Goal: Communication & Community: Answer question/provide support

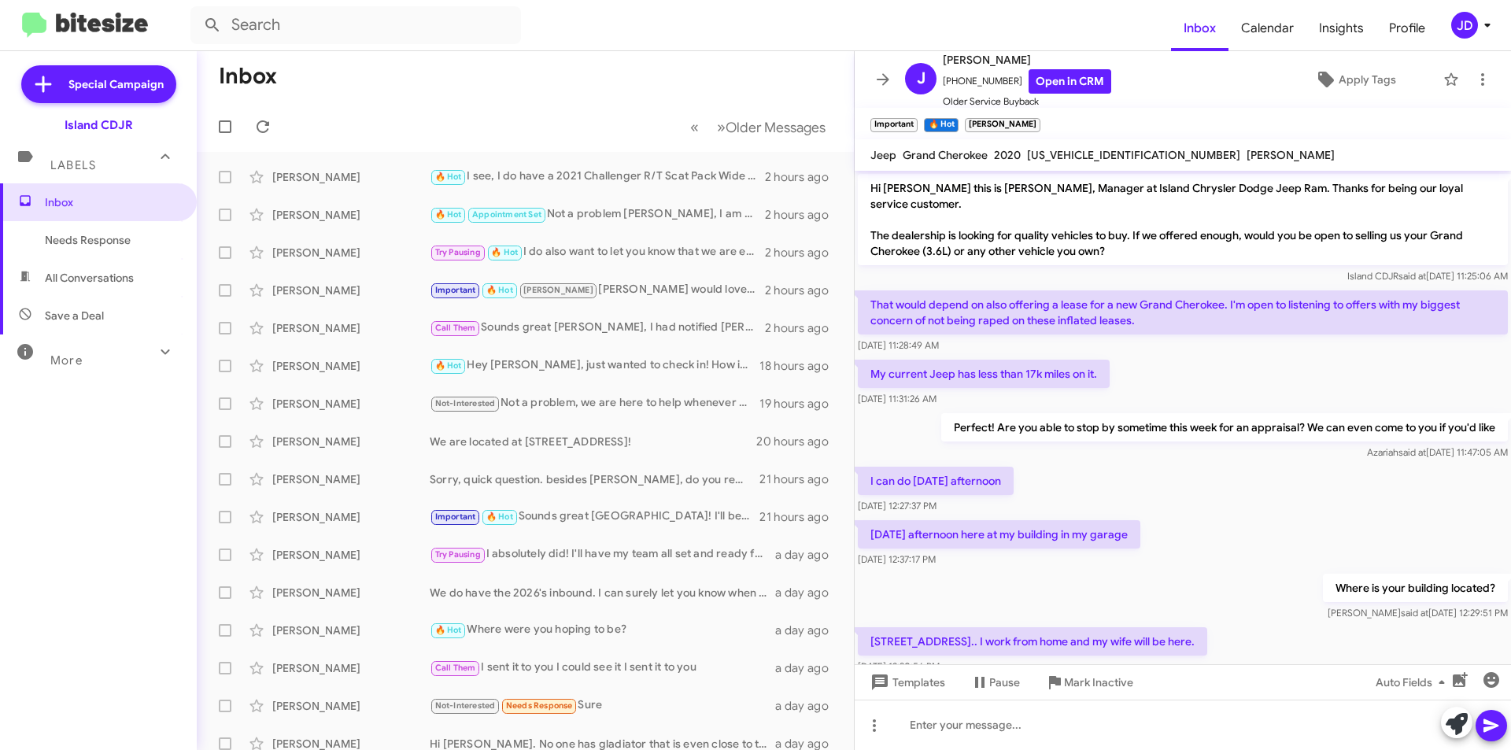
scroll to position [393, 0]
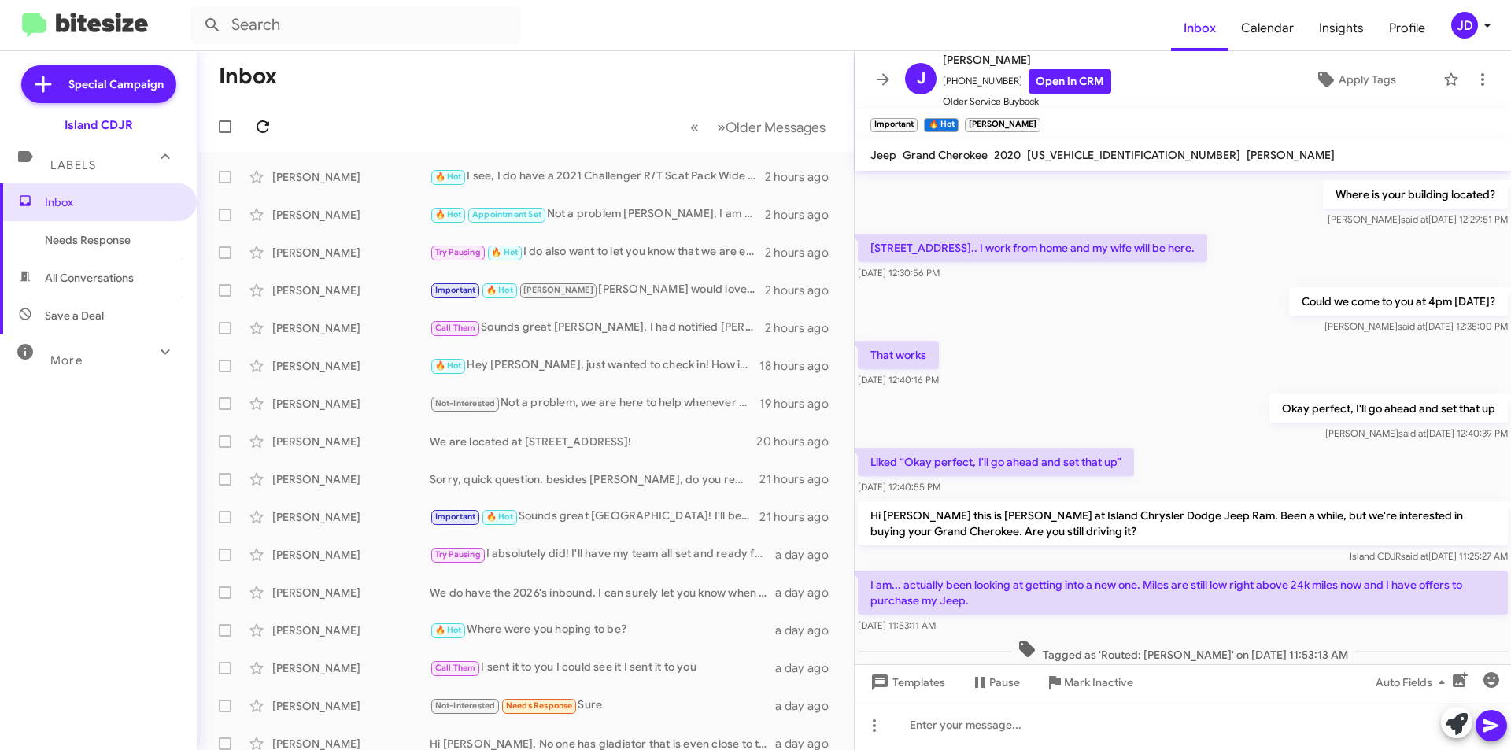
click at [273, 119] on span at bounding box center [262, 126] width 31 height 19
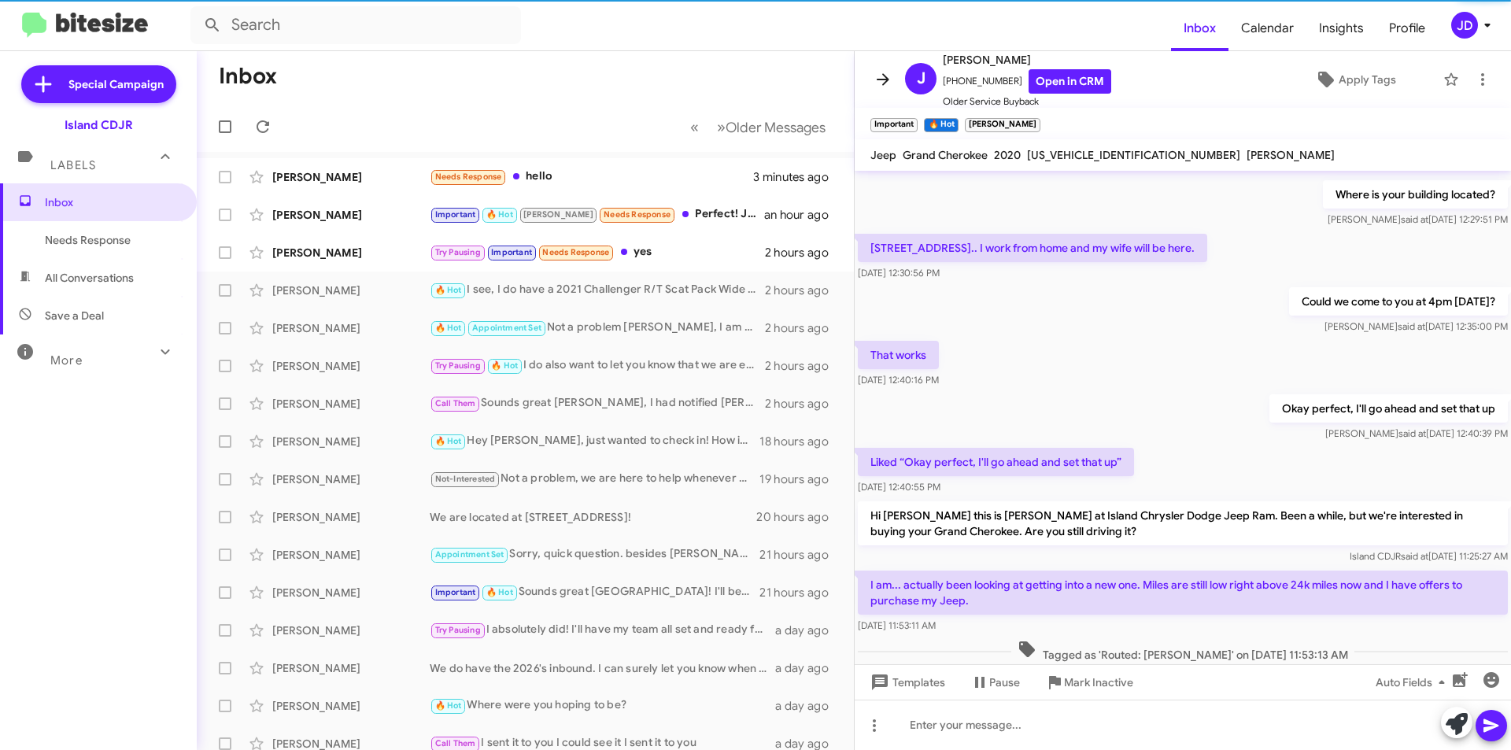
click at [878, 81] on icon at bounding box center [882, 79] width 19 height 19
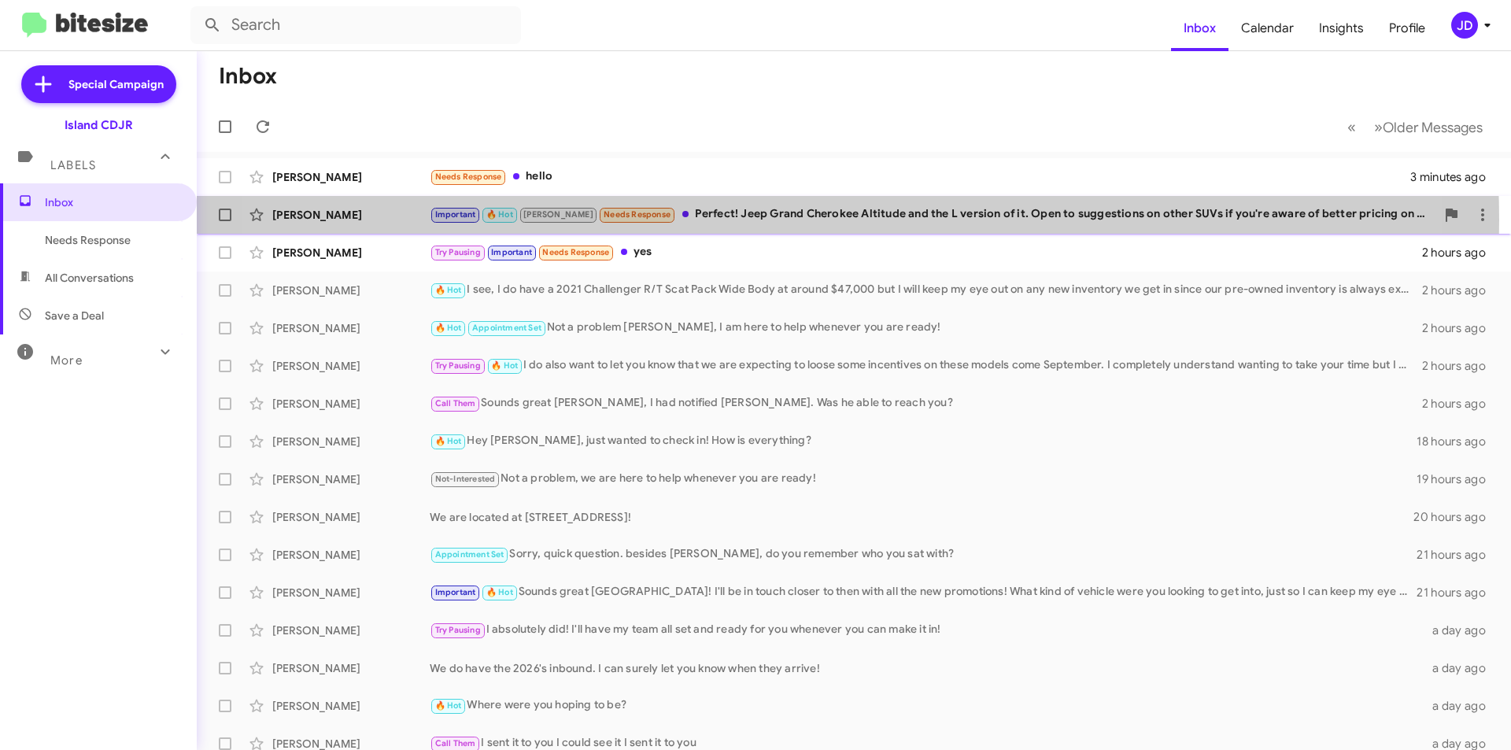
click at [770, 220] on div "Important 🔥 Hot [PERSON_NAME] Needs Response Perfect! Jeep Grand Cherokee Altit…" at bounding box center [933, 214] width 1006 height 18
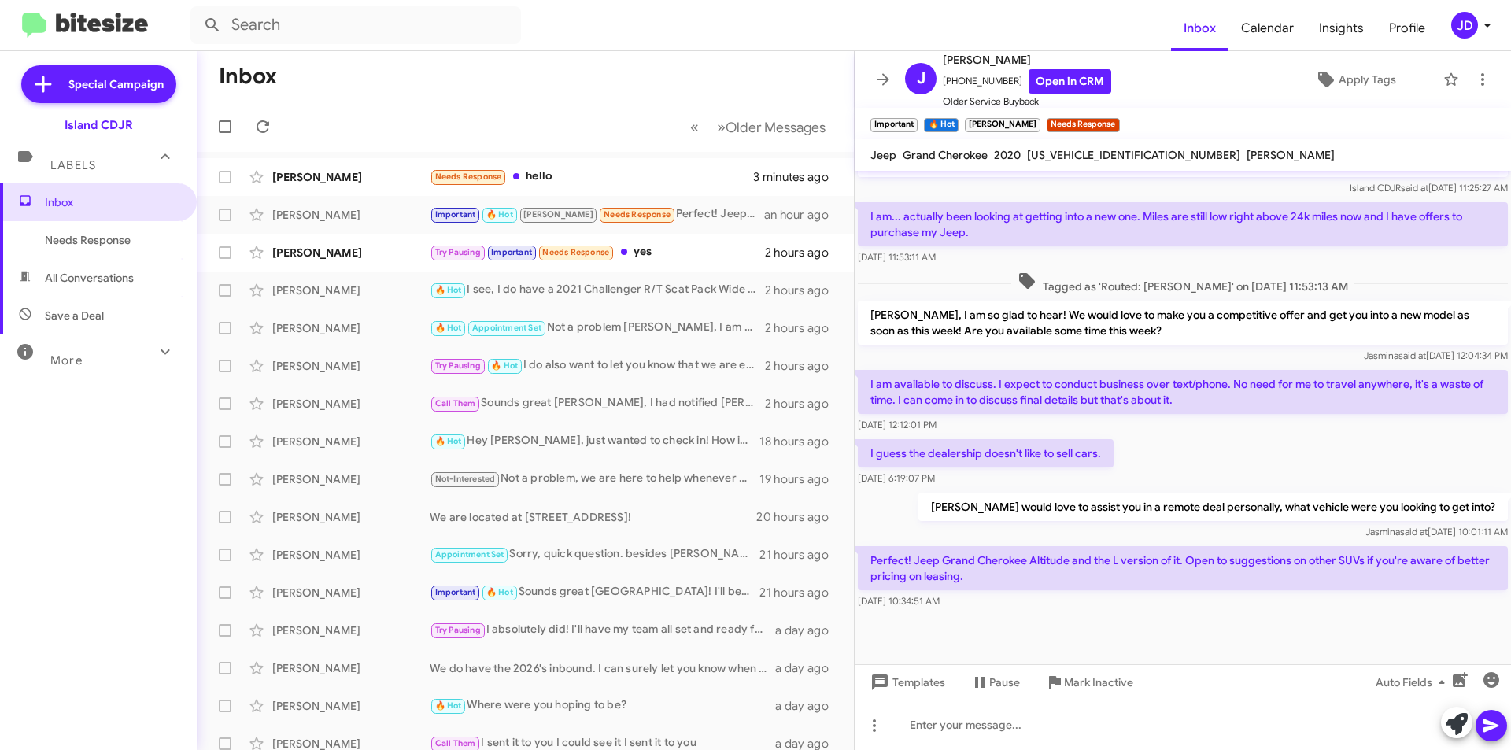
scroll to position [773, 0]
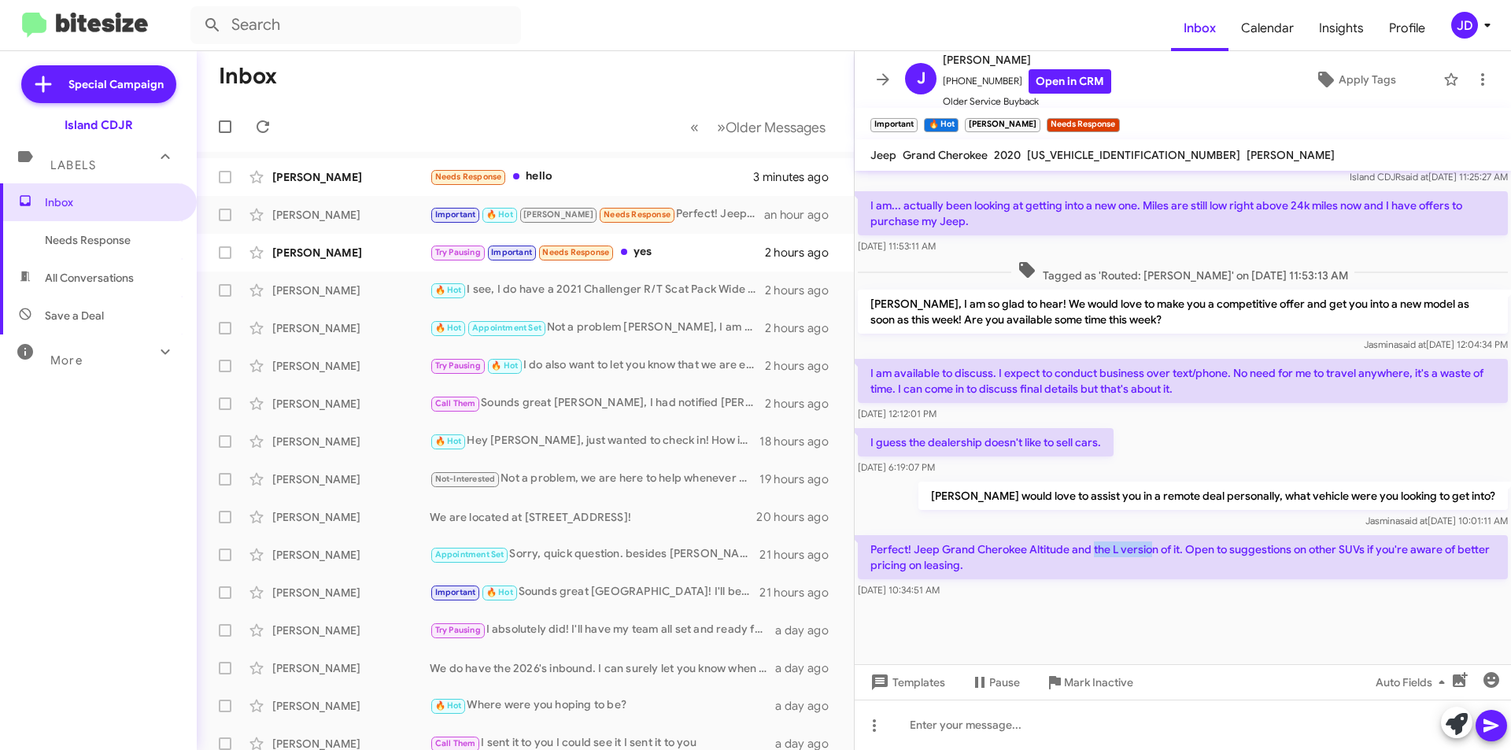
drag, startPoint x: 1093, startPoint y: 535, endPoint x: 1154, endPoint y: 536, distance: 61.4
click at [1154, 536] on p "Perfect! Jeep Grand Cherokee Altitude and the L version of it. Open to suggesti…" at bounding box center [1183, 557] width 650 height 44
drag, startPoint x: 1192, startPoint y: 526, endPoint x: 1375, endPoint y: 553, distance: 184.5
click at [1375, 553] on p "Perfect! Jeep Grand Cherokee Altitude and the L version of it. Open to suggesti…" at bounding box center [1183, 557] width 650 height 44
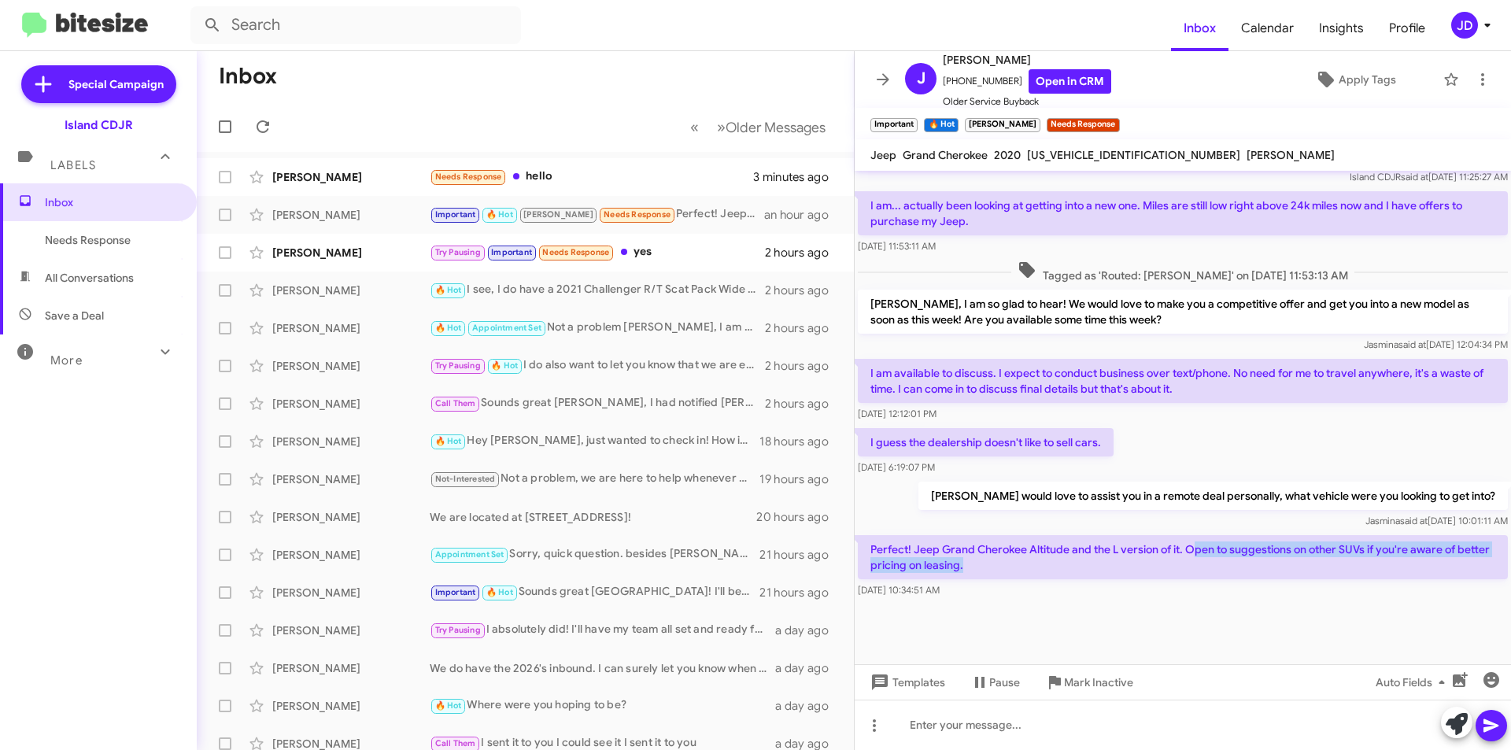
click at [1375, 553] on p "Perfect! Jeep Grand Cherokee Altitude and the L version of it. Open to suggesti…" at bounding box center [1183, 557] width 650 height 44
drag, startPoint x: 1375, startPoint y: 553, endPoint x: 1182, endPoint y: 541, distance: 193.2
click at [1182, 541] on p "Perfect! Jeep Grand Cherokee Altitude and the L version of it. Open to suggesti…" at bounding box center [1183, 557] width 650 height 44
click at [1182, 544] on p "Perfect! Jeep Grand Cherokee Altitude and the L version of it. Open to suggesti…" at bounding box center [1183, 557] width 650 height 44
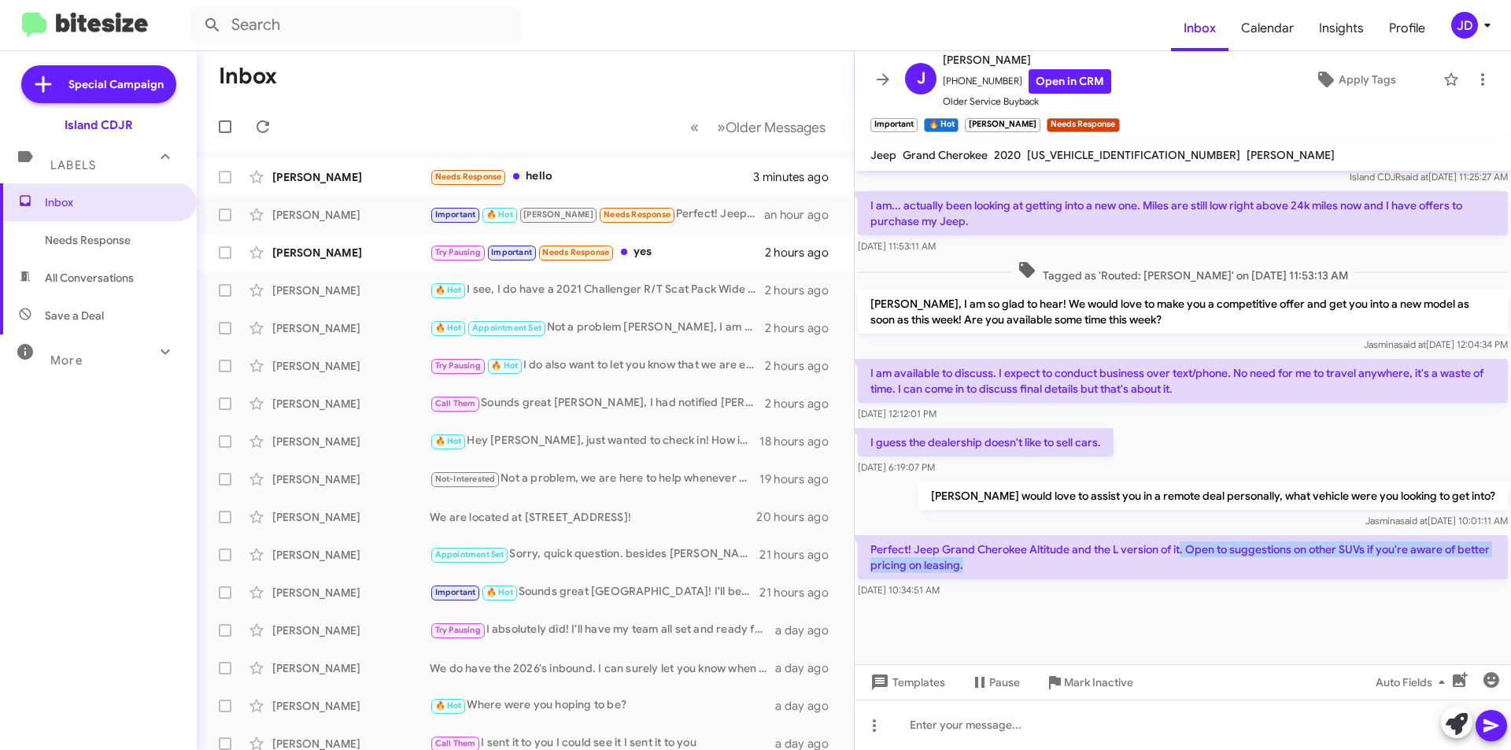
click at [1182, 544] on p "Perfect! Jeep Grand Cherokee Altitude and the L version of it. Open to suggesti…" at bounding box center [1183, 557] width 650 height 44
drag, startPoint x: 1182, startPoint y: 544, endPoint x: 877, endPoint y: 538, distance: 305.4
click at [877, 538] on p "Perfect! Jeep Grand Cherokee Altitude and the L version of it. Open to suggesti…" at bounding box center [1183, 557] width 650 height 44
drag, startPoint x: 877, startPoint y: 538, endPoint x: 1010, endPoint y: 544, distance: 133.9
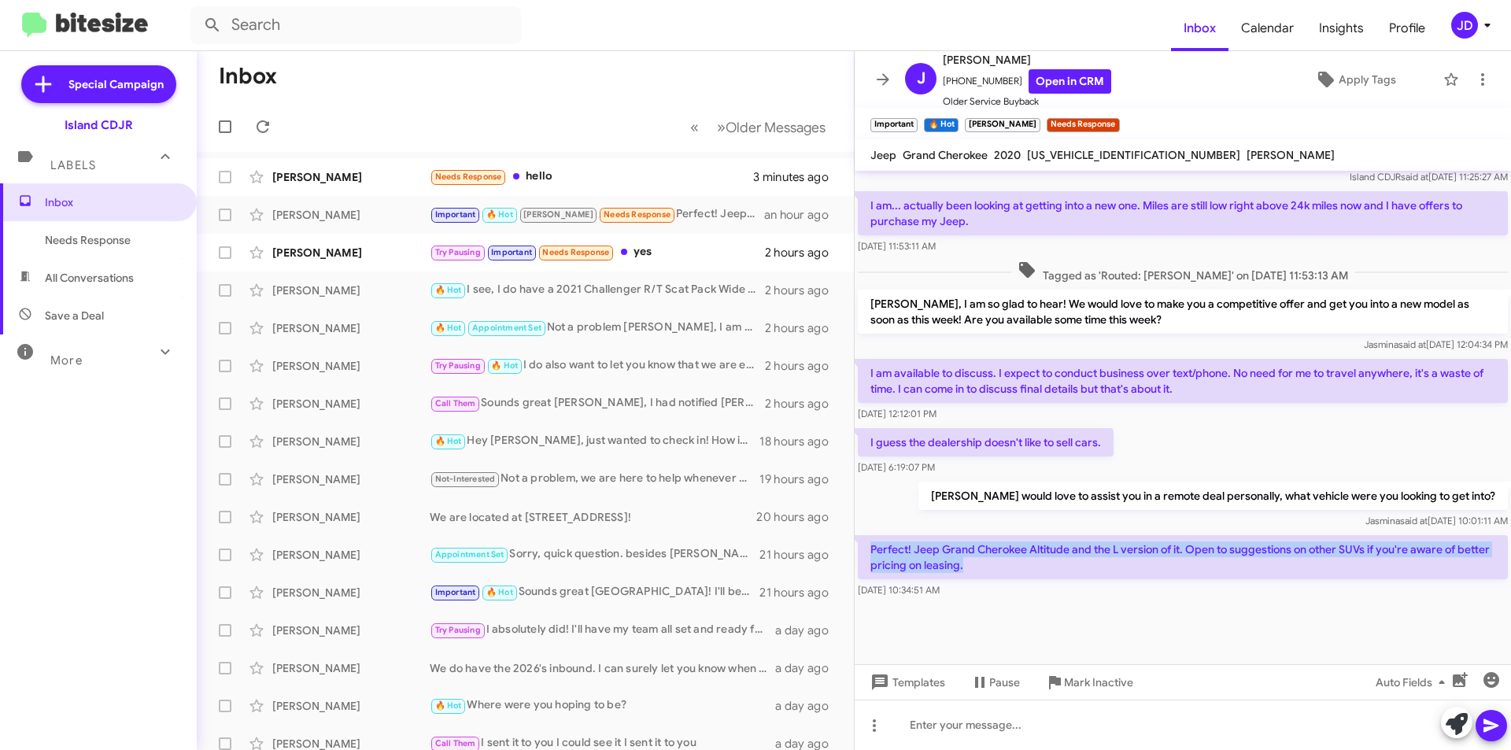
click at [1010, 544] on p "Perfect! Jeep Grand Cherokee Altitude and the L version of it. Open to suggesti…" at bounding box center [1183, 557] width 650 height 44
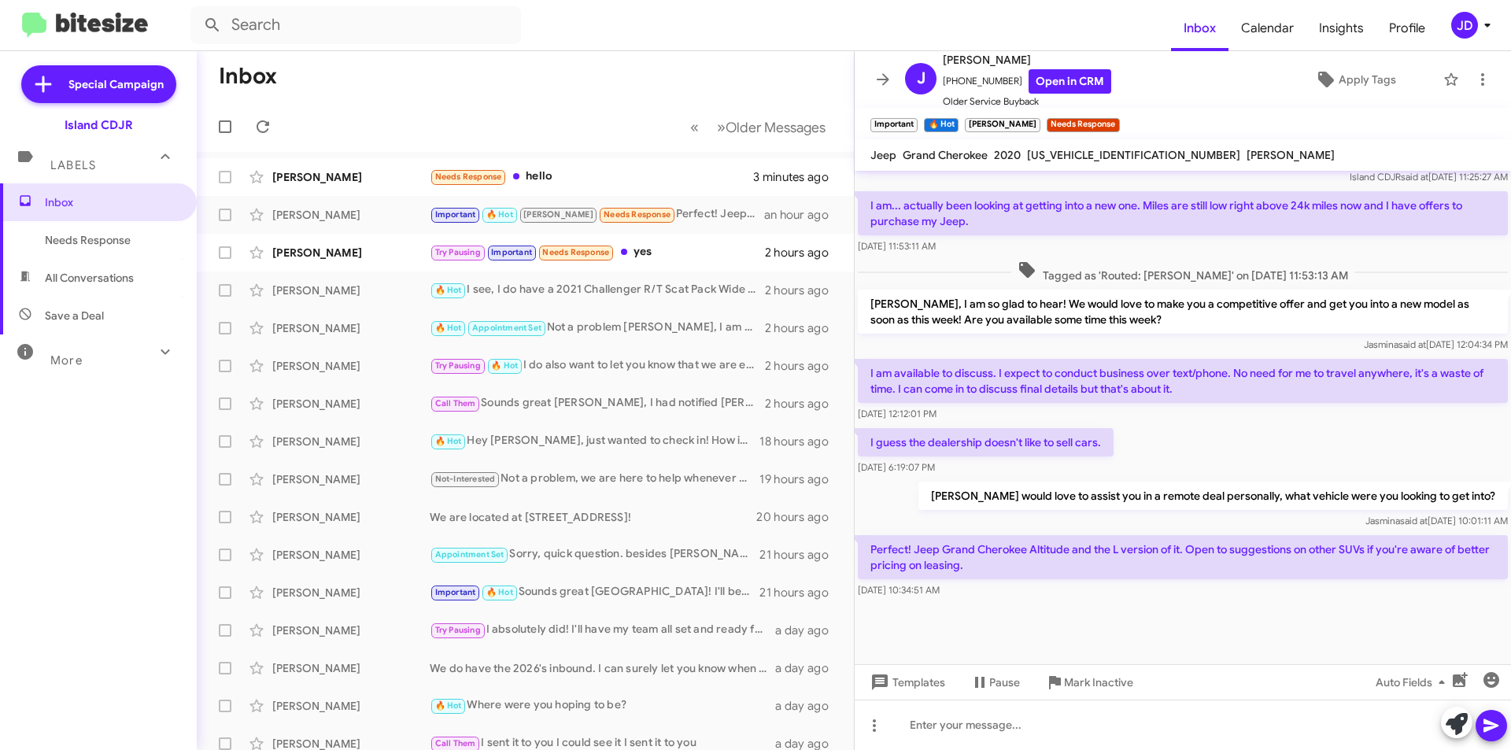
click at [1010, 544] on p "Perfect! Jeep Grand Cherokee Altitude and the L version of it. Open to suggesti…" at bounding box center [1183, 557] width 650 height 44
click at [1025, 718] on div at bounding box center [1183, 725] width 656 height 50
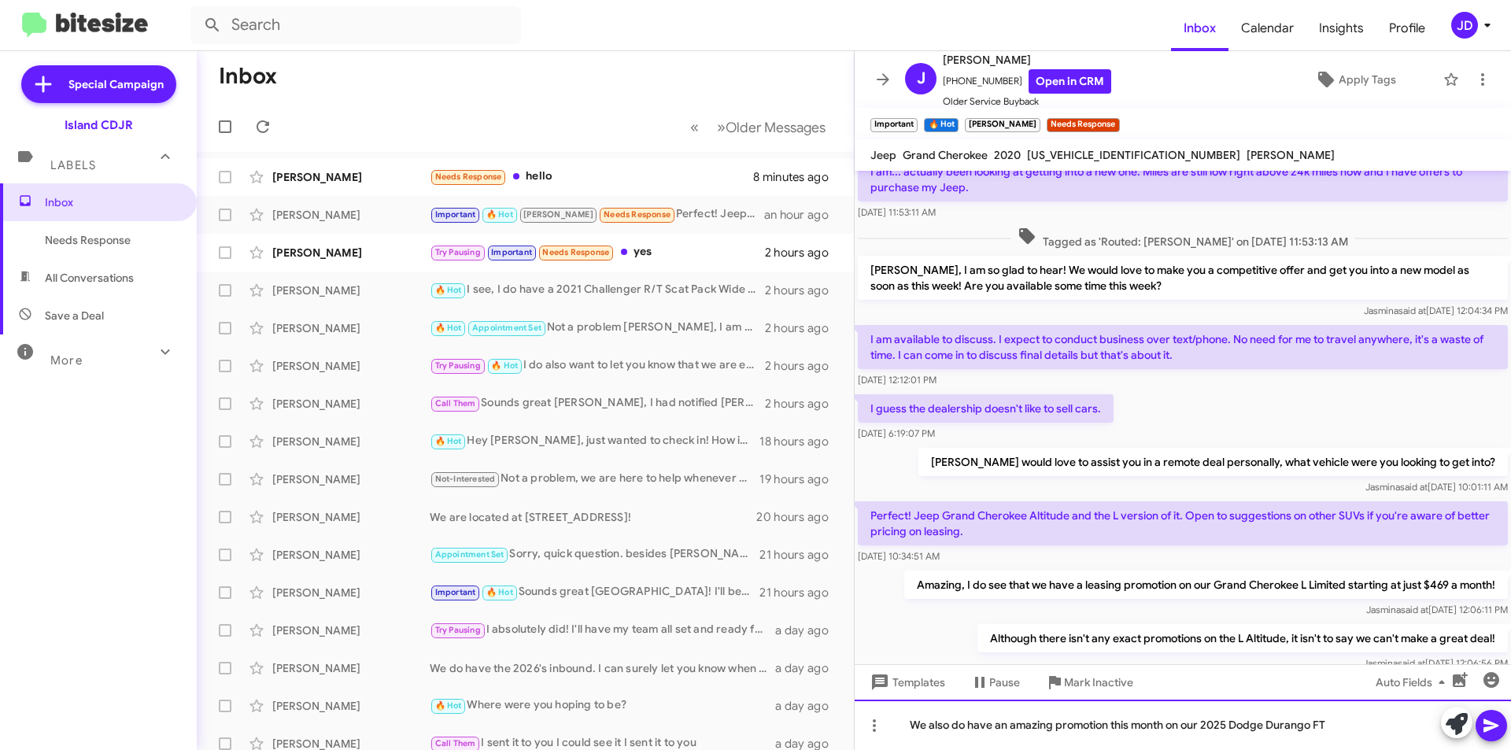
scroll to position [888, 0]
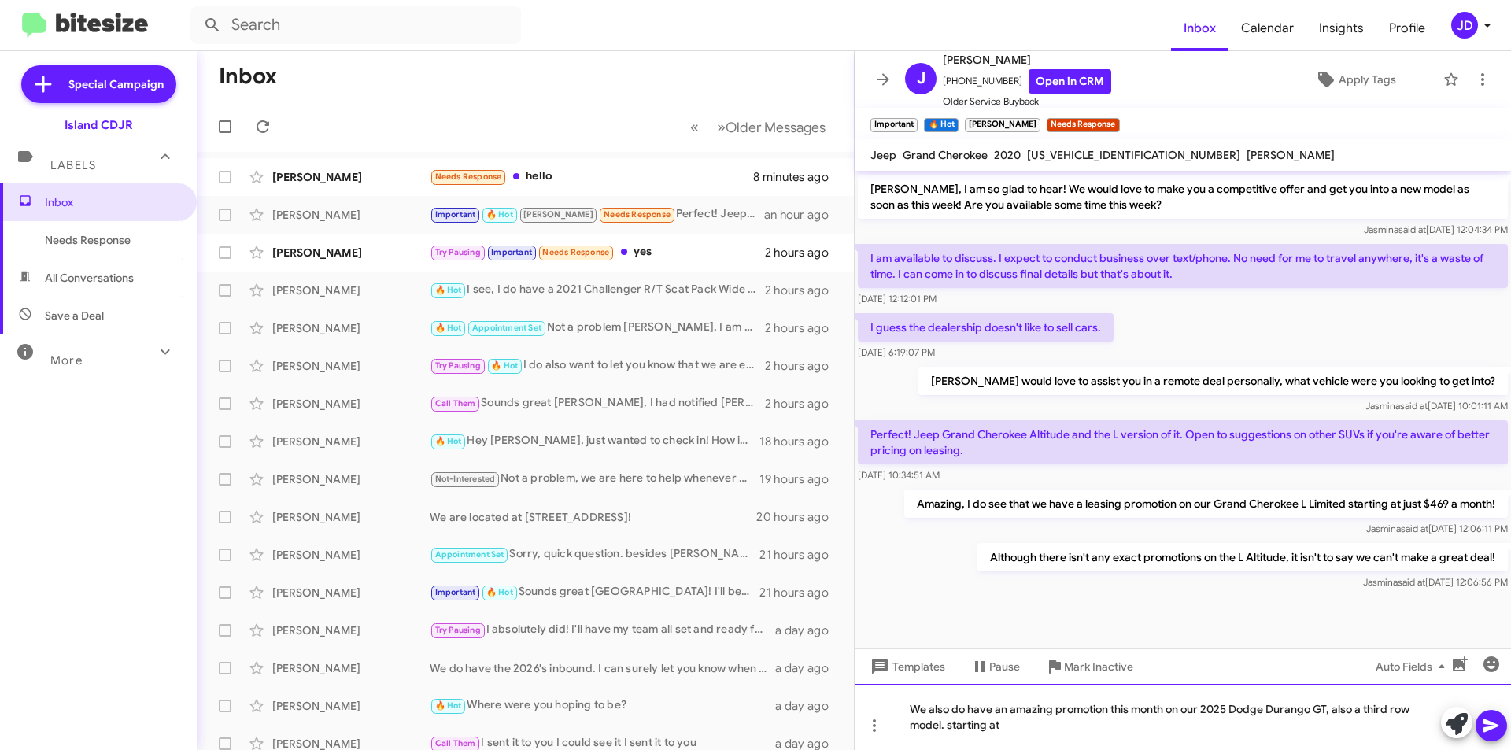
click at [947, 729] on div "We also do have an amazing promotion this month on our 2025 Dodge Durango GT, a…" at bounding box center [1183, 717] width 656 height 66
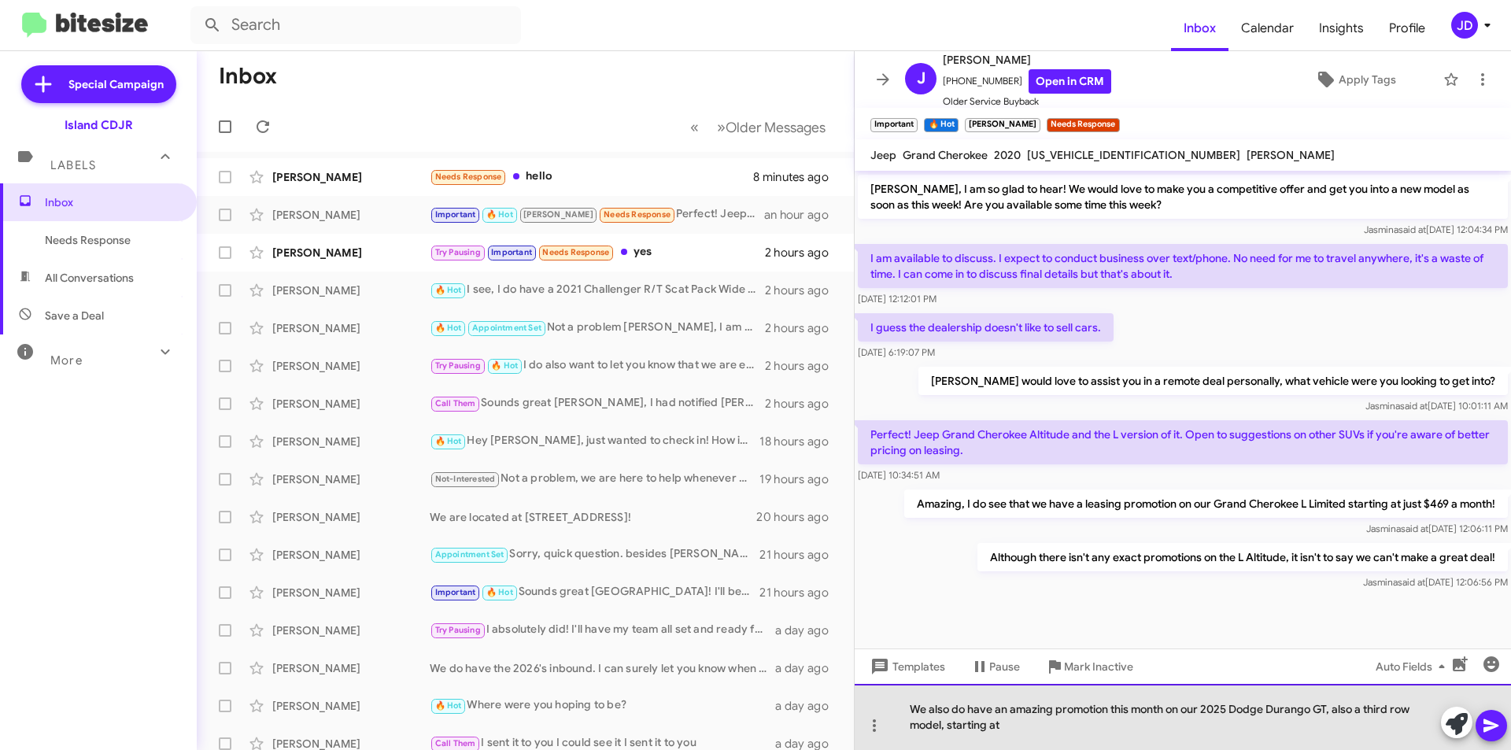
click at [1166, 745] on div "We also do have an amazing promotion this month on our 2025 Dodge Durango GT, a…" at bounding box center [1183, 717] width 656 height 66
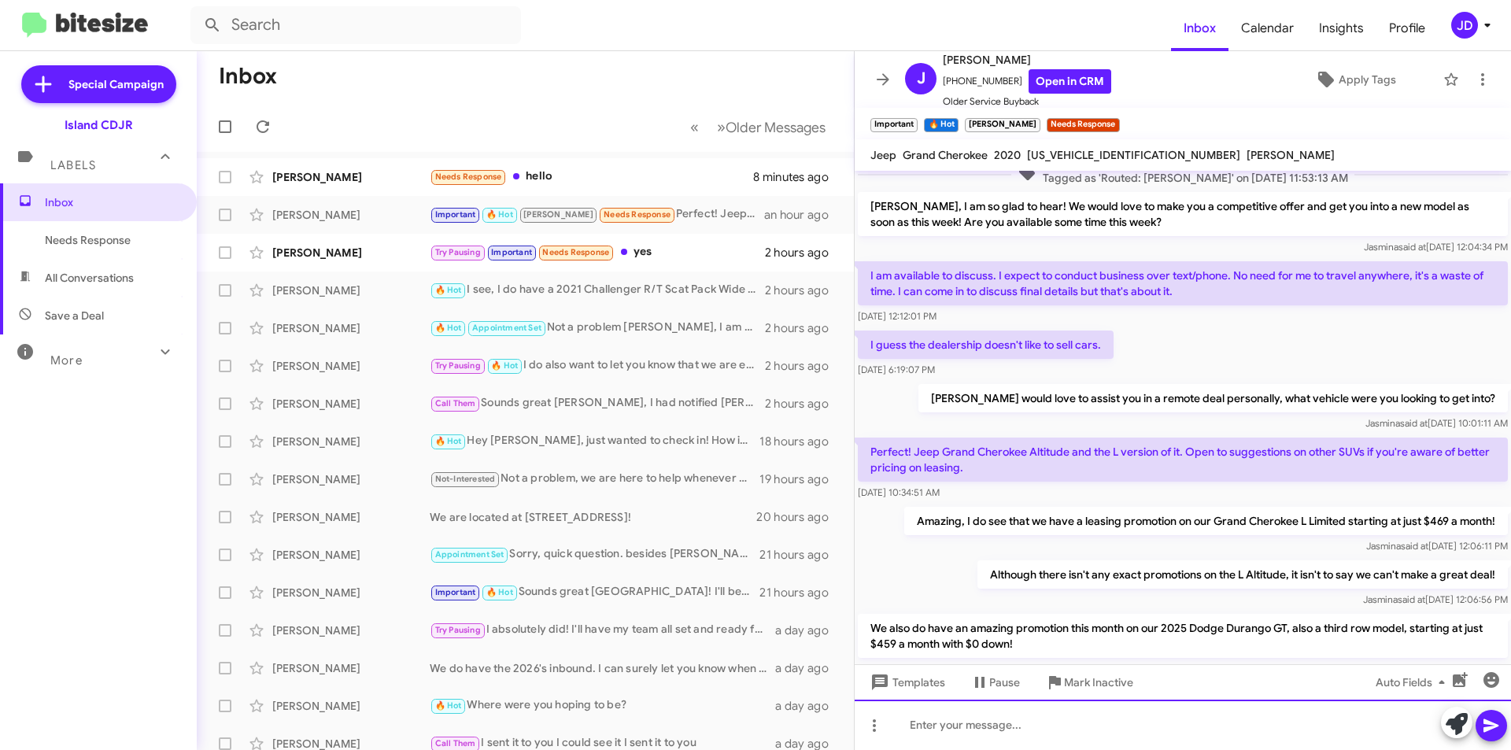
scroll to position [961, 0]
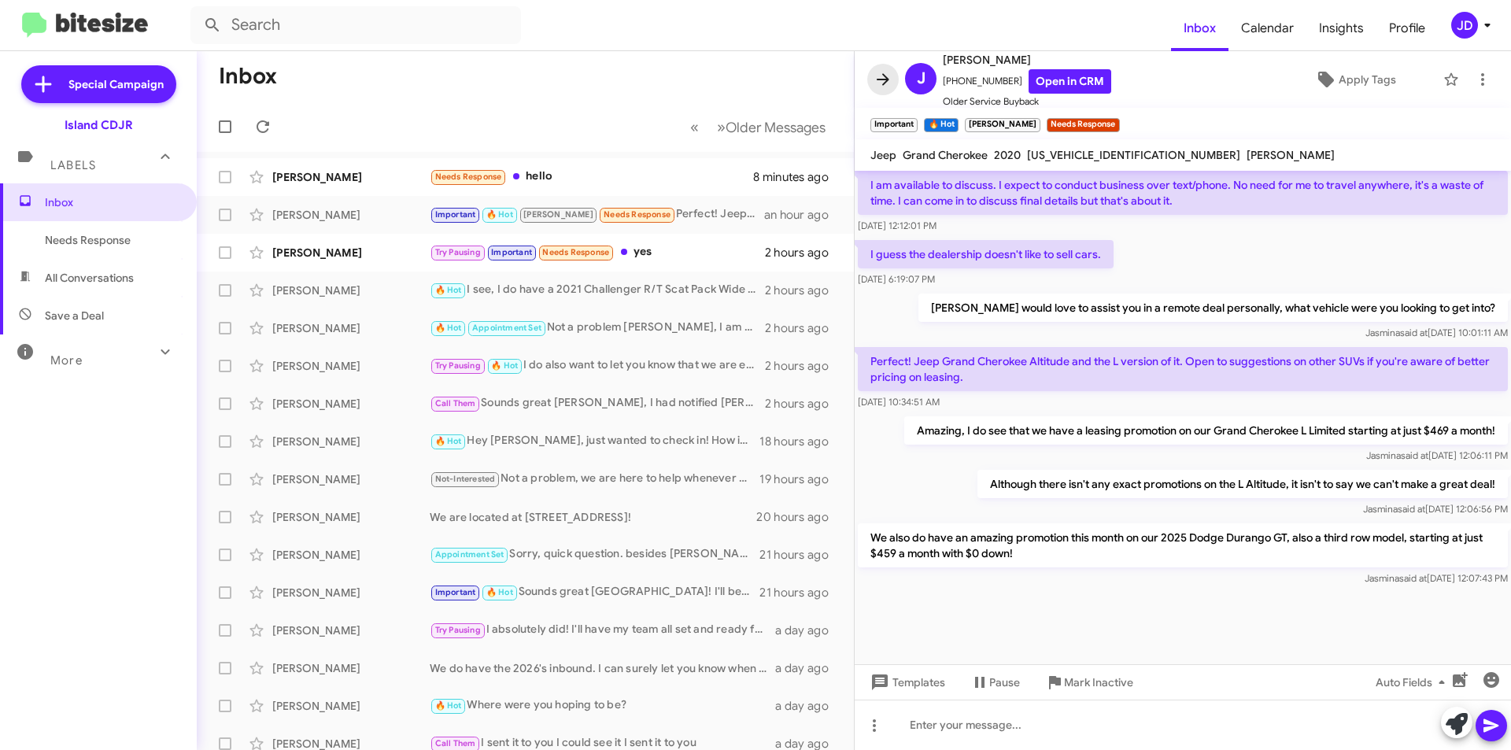
click at [892, 87] on span at bounding box center [882, 79] width 31 height 19
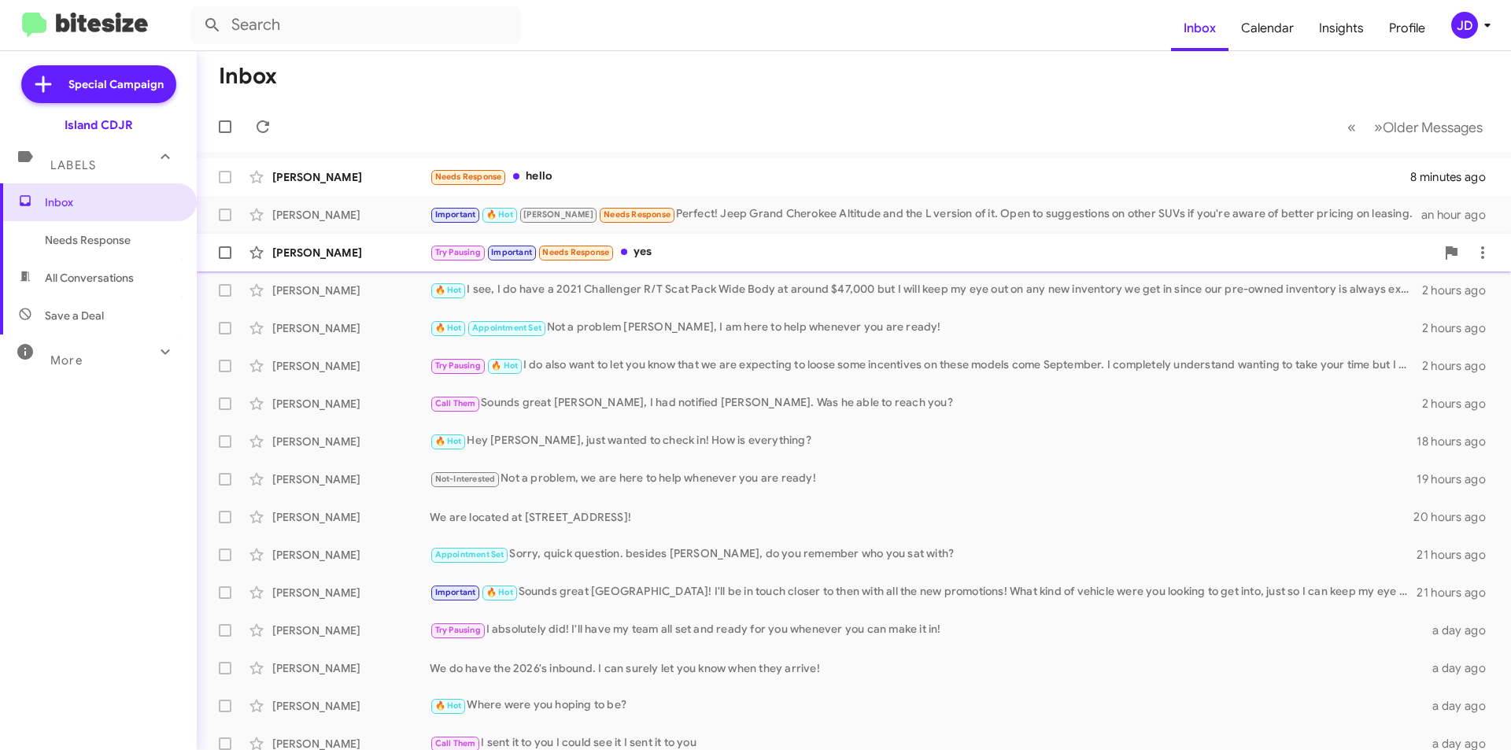
click at [804, 248] on div "Try Pausing Important Needs Response yes" at bounding box center [933, 252] width 1006 height 18
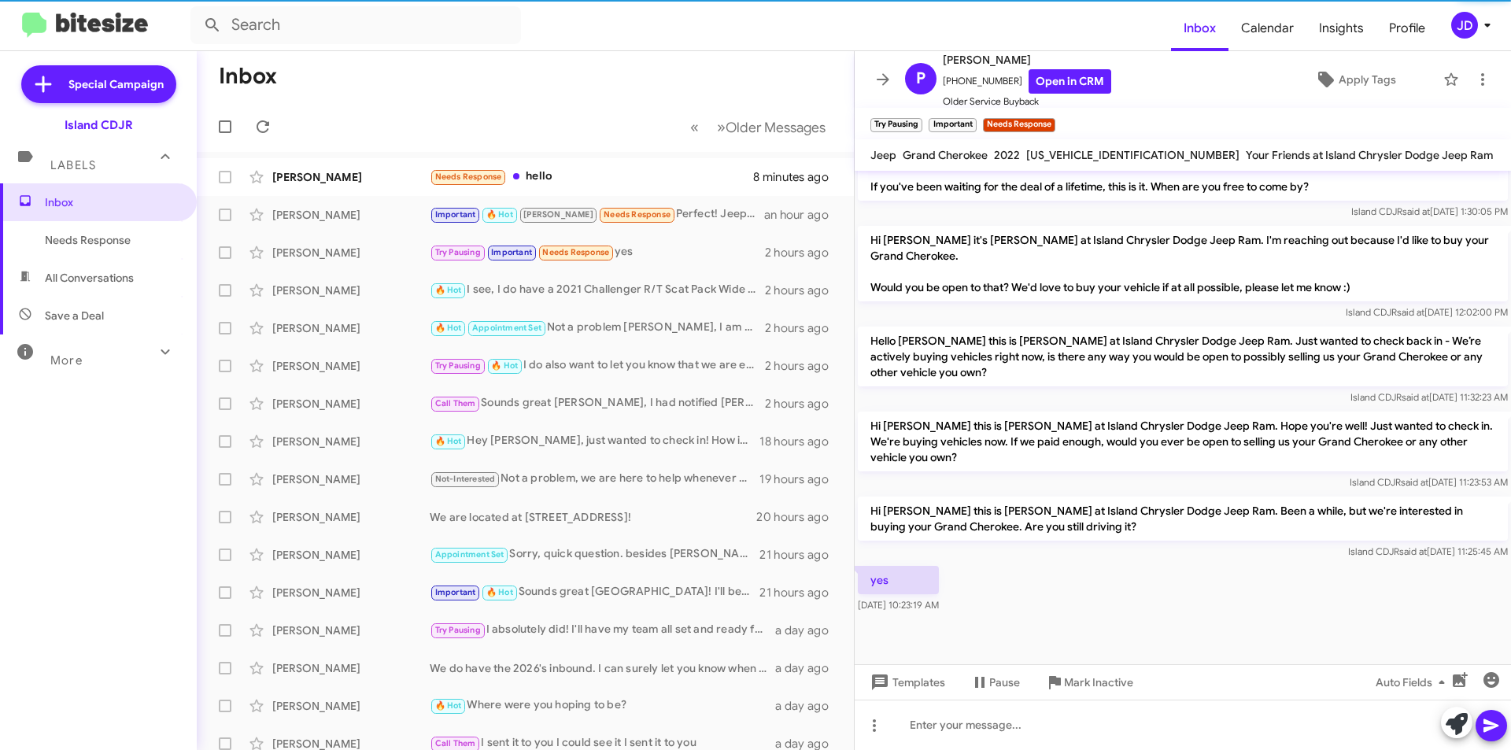
scroll to position [568, 0]
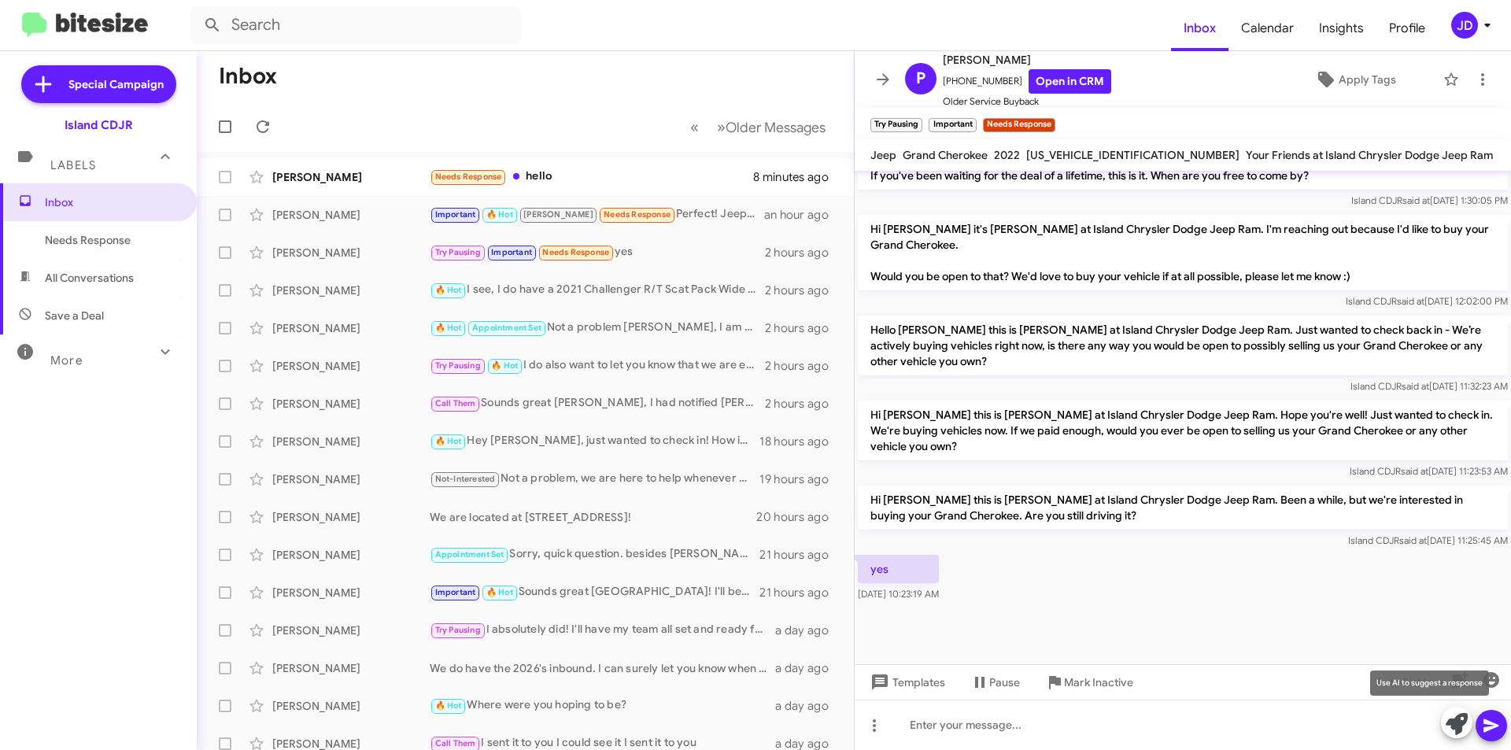
click at [1458, 721] on icon at bounding box center [1457, 724] width 22 height 22
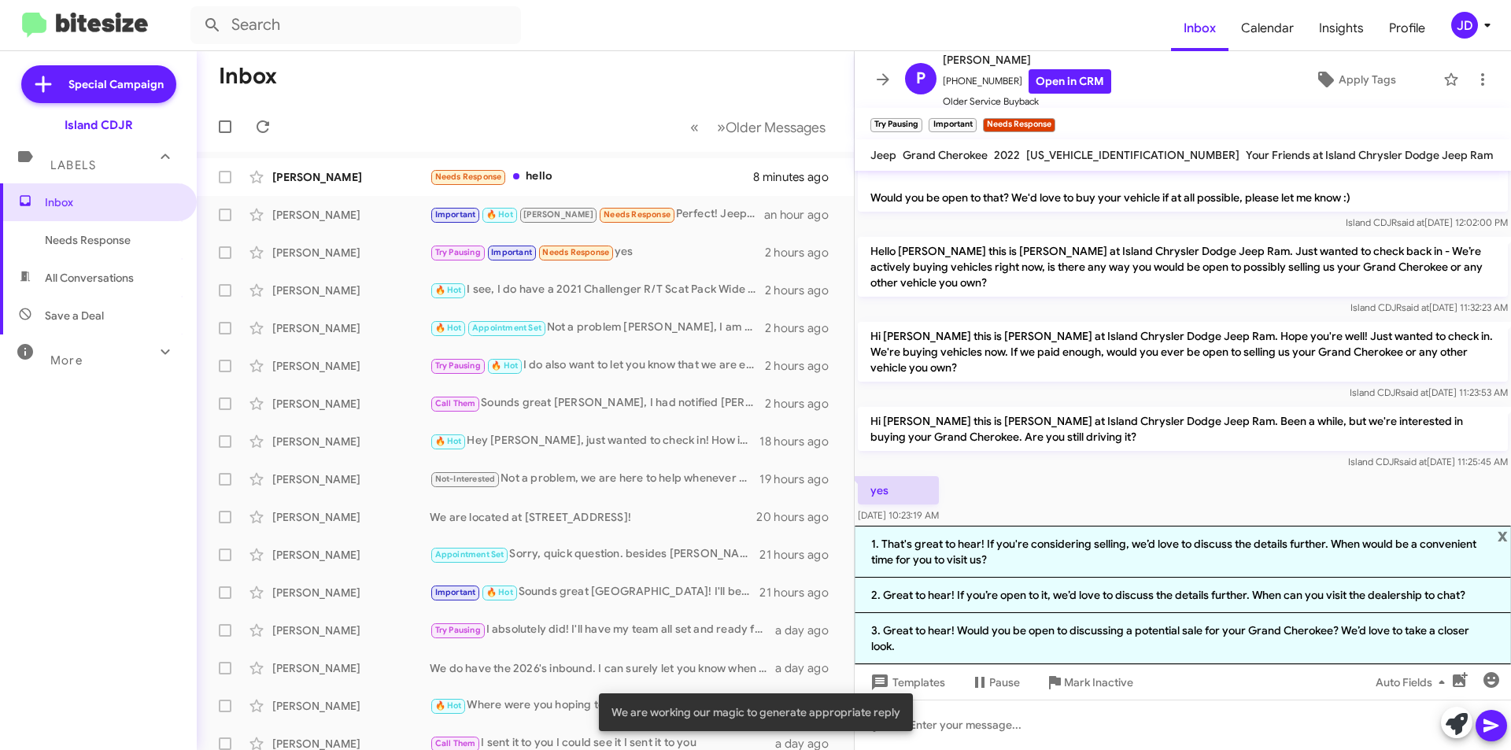
scroll to position [707, 0]
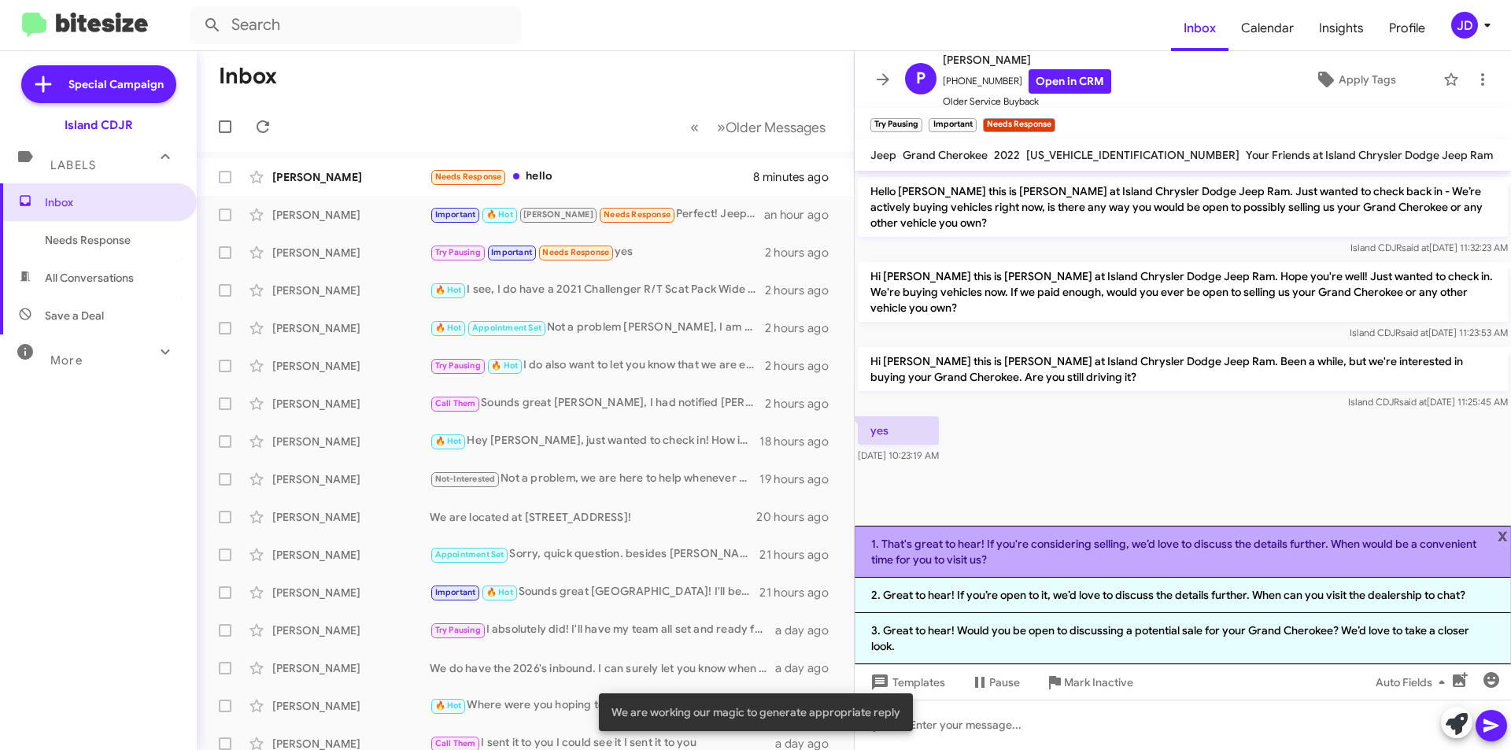
click at [1121, 529] on li "1. That's great to hear! If you're considering selling, we’d love to discuss th…" at bounding box center [1183, 552] width 656 height 52
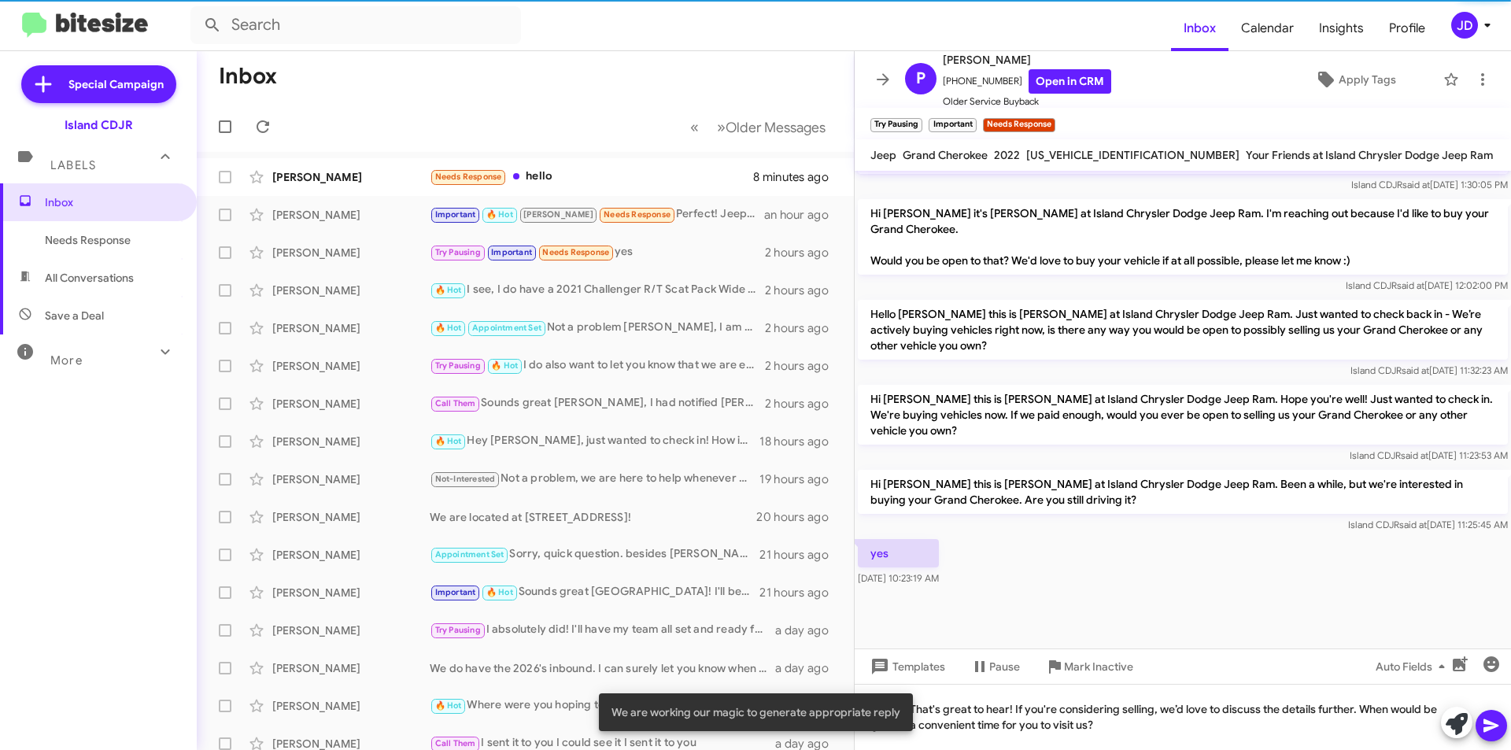
click at [1485, 716] on icon at bounding box center [1491, 725] width 19 height 19
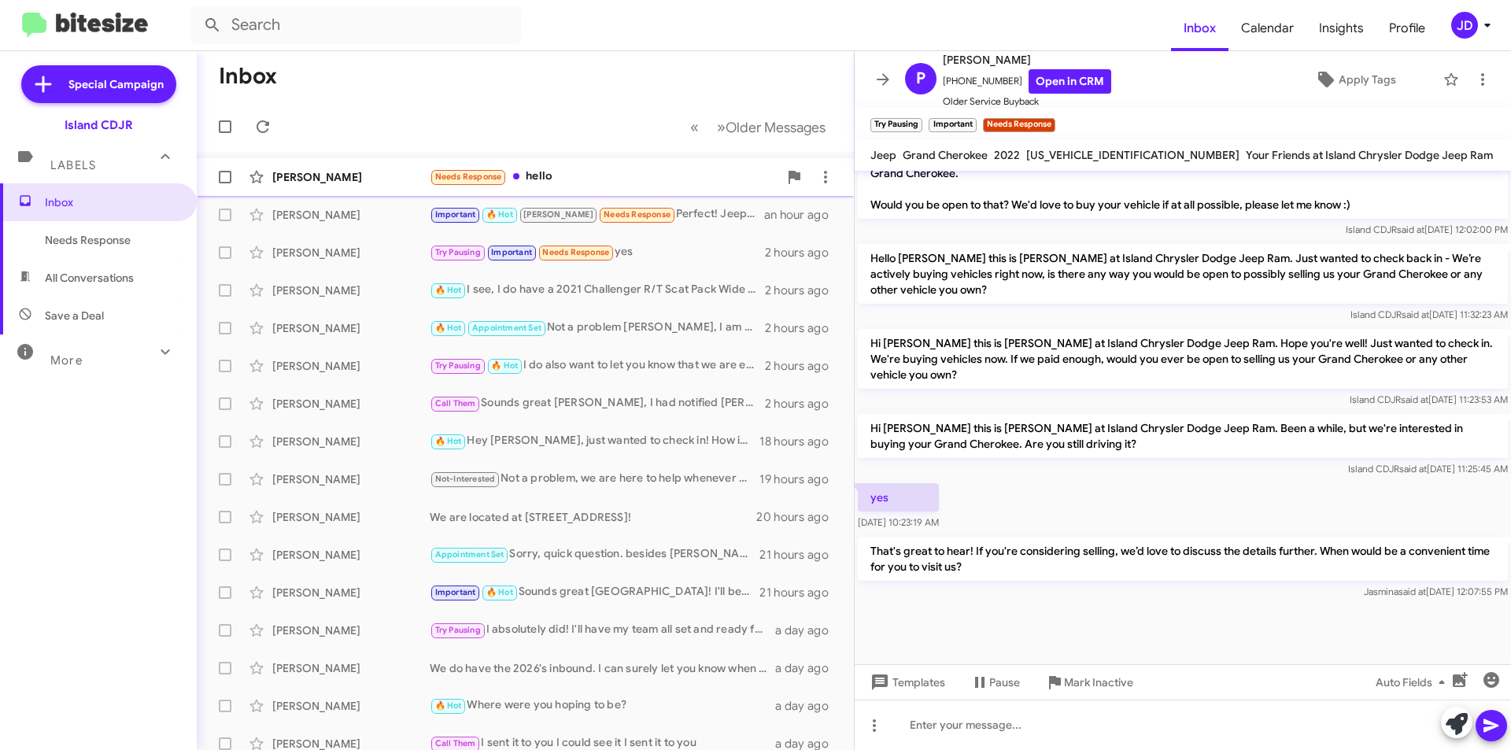
scroll to position [641, 0]
click at [609, 166] on div "[PERSON_NAME] Needs Response hello 8 minutes ago" at bounding box center [525, 176] width 632 height 31
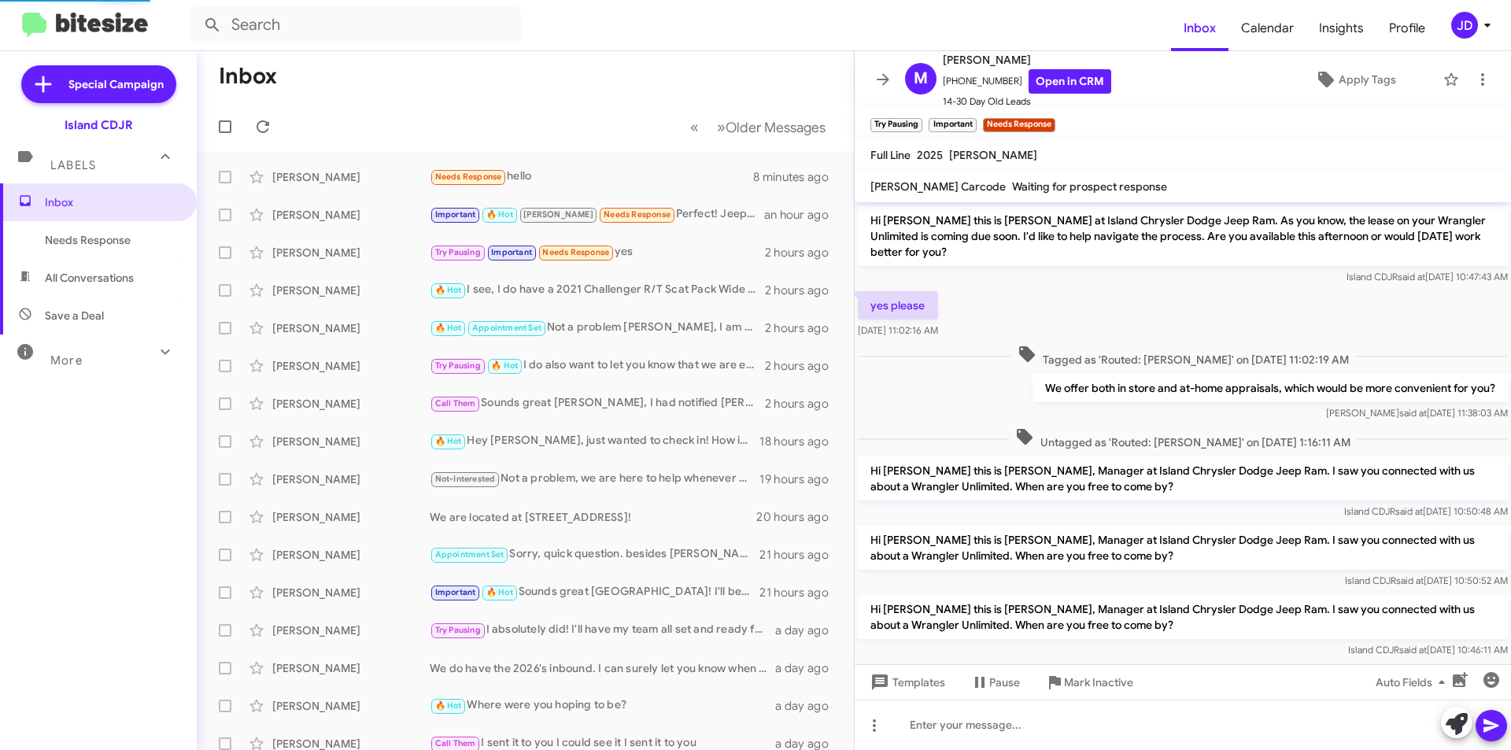
scroll to position [1047, 0]
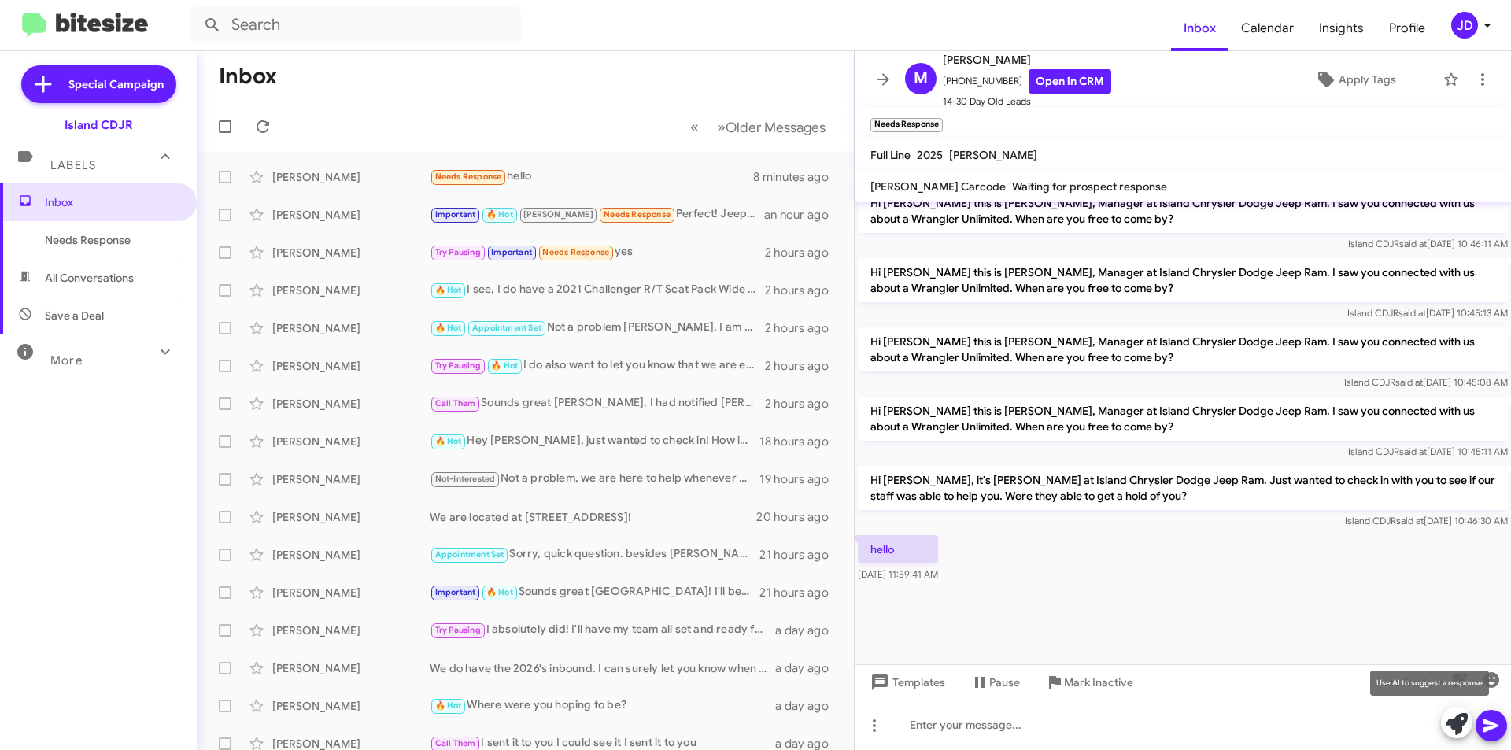
click at [1460, 719] on icon at bounding box center [1457, 724] width 22 height 22
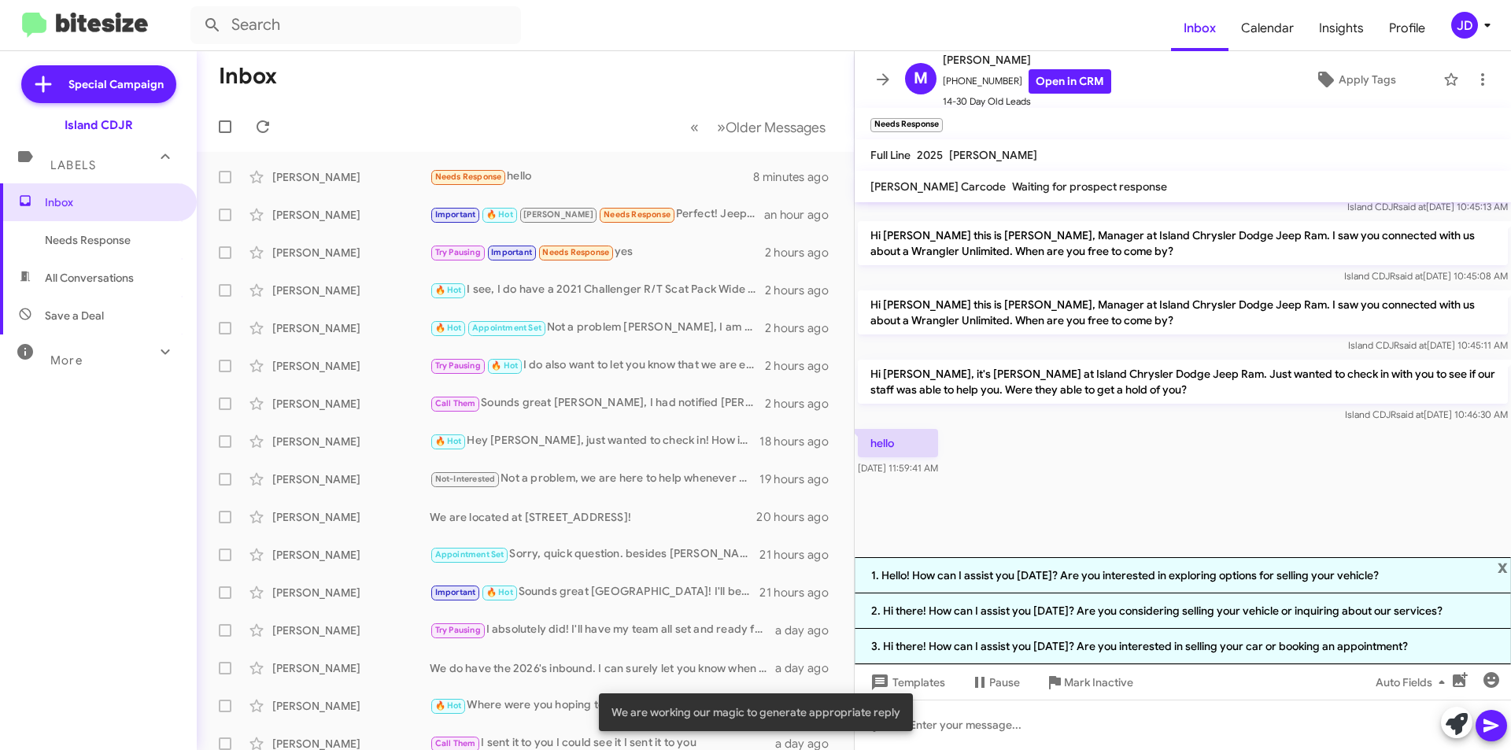
scroll to position [1154, 0]
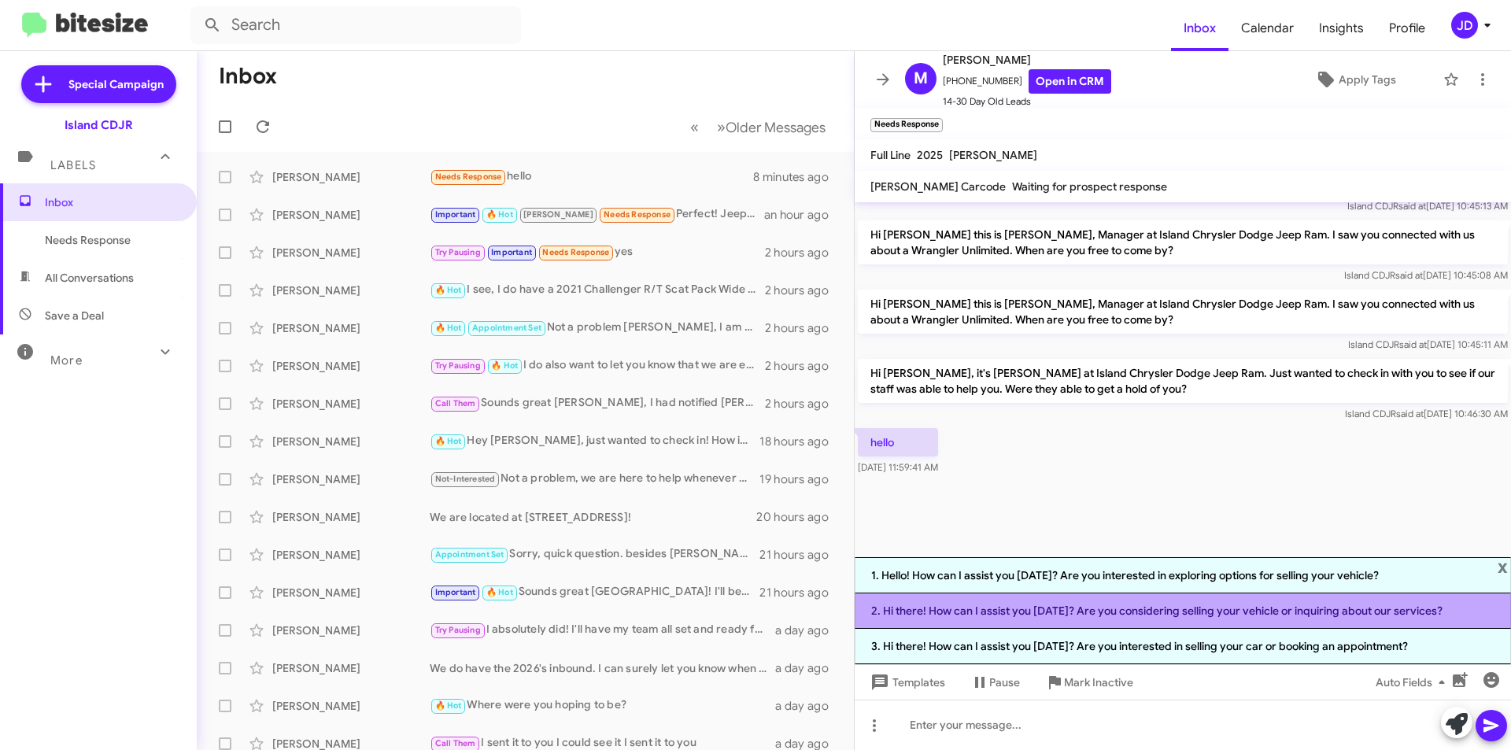
click at [1420, 614] on li "2. Hi there! How can I assist you [DATE]? Are you considering selling your vehi…" at bounding box center [1183, 610] width 656 height 35
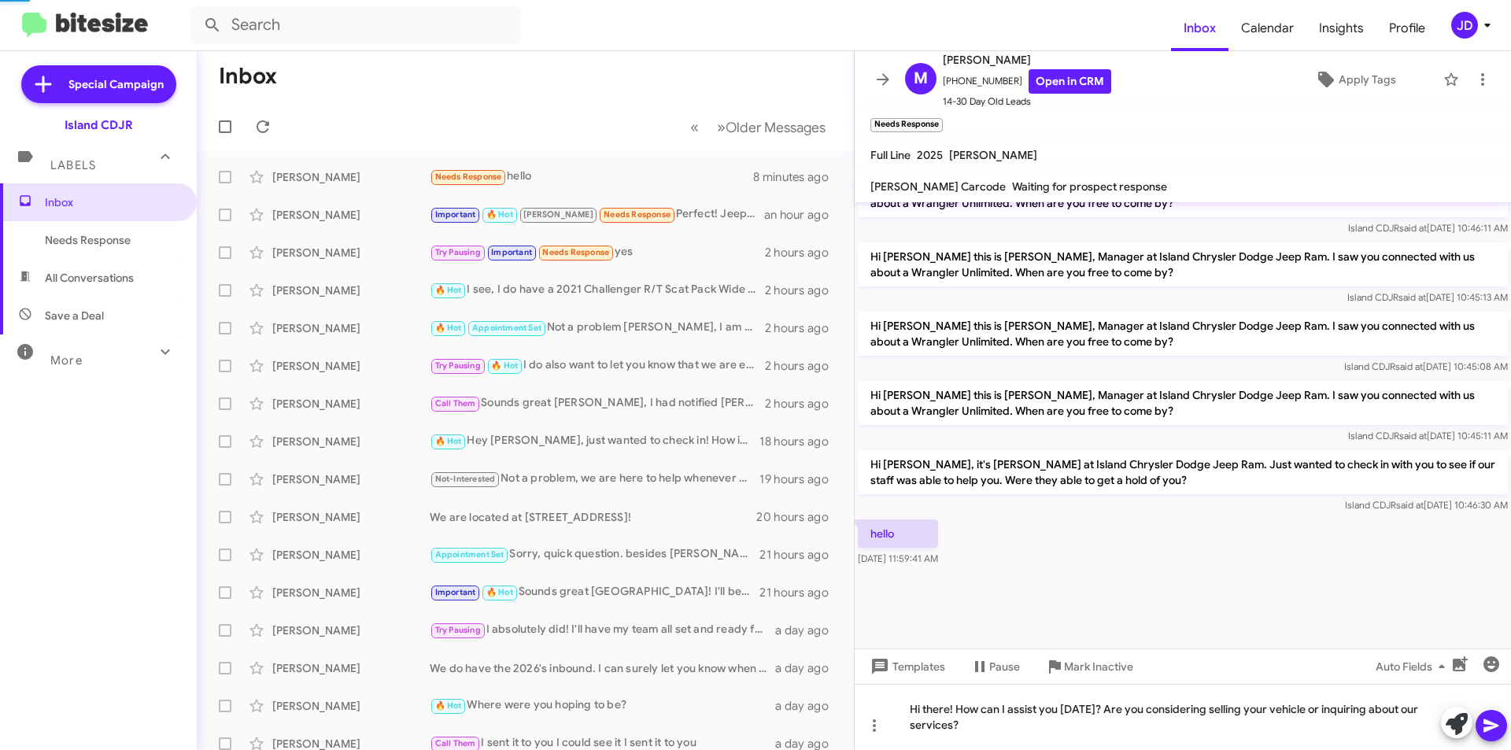
scroll to position [1063, 0]
click at [1492, 718] on icon at bounding box center [1491, 725] width 19 height 19
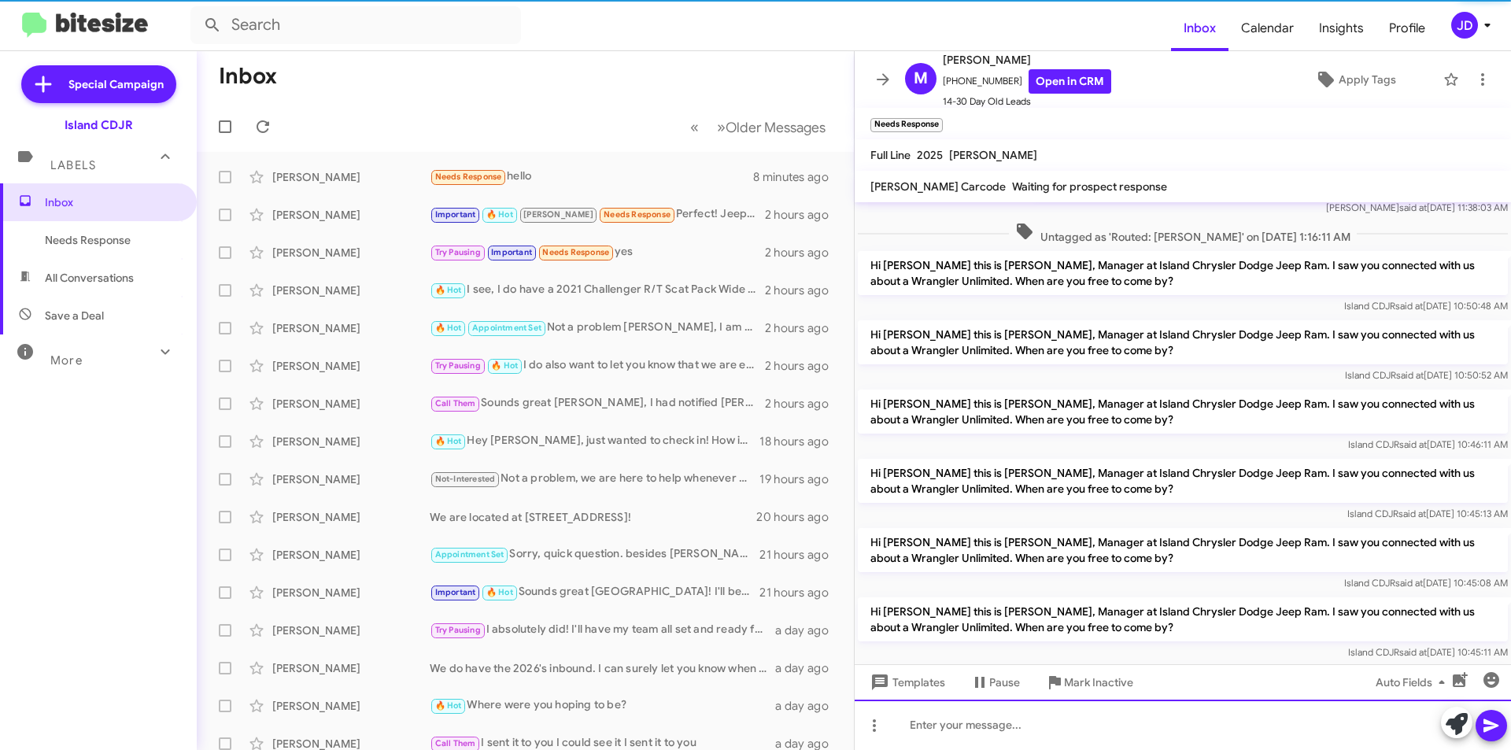
scroll to position [2528, 0]
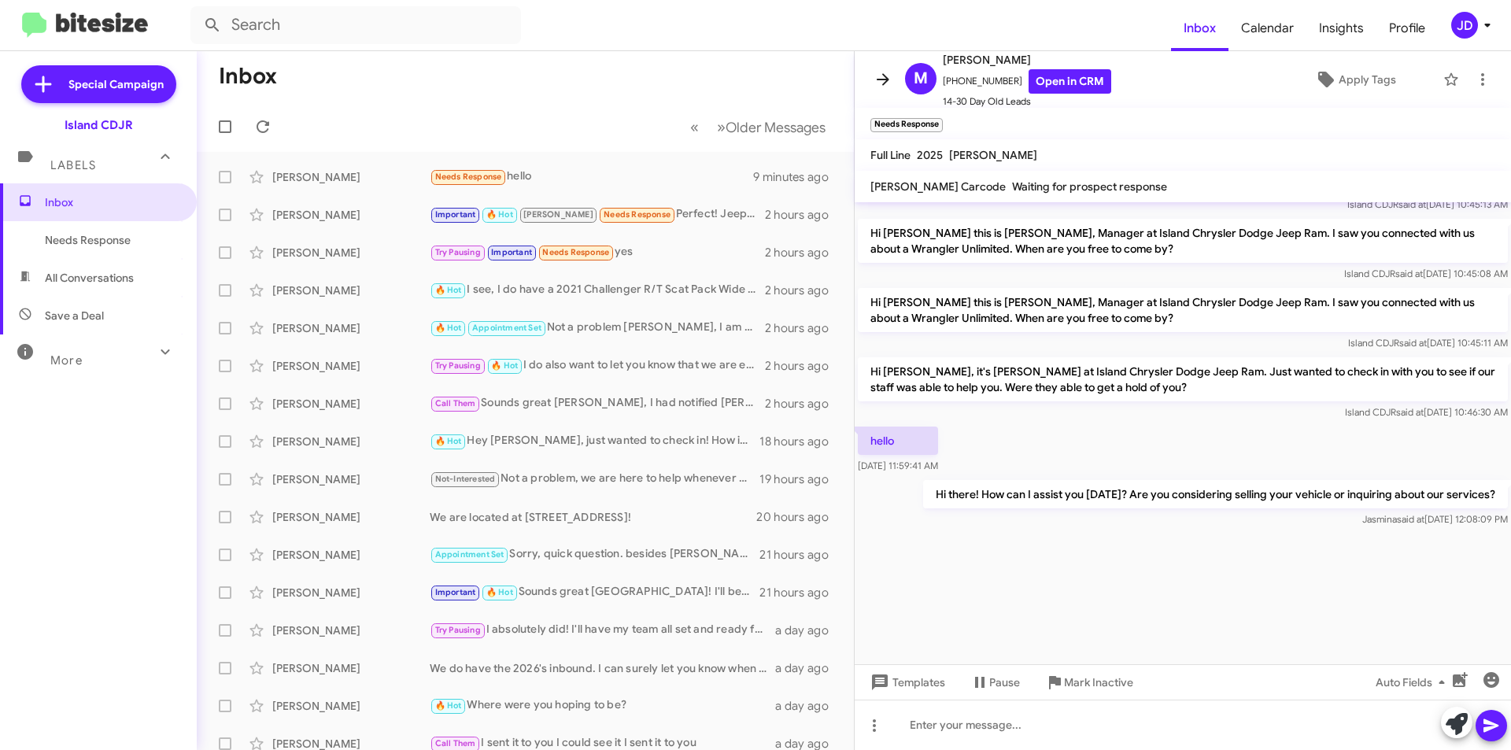
click at [888, 85] on icon at bounding box center [882, 79] width 19 height 19
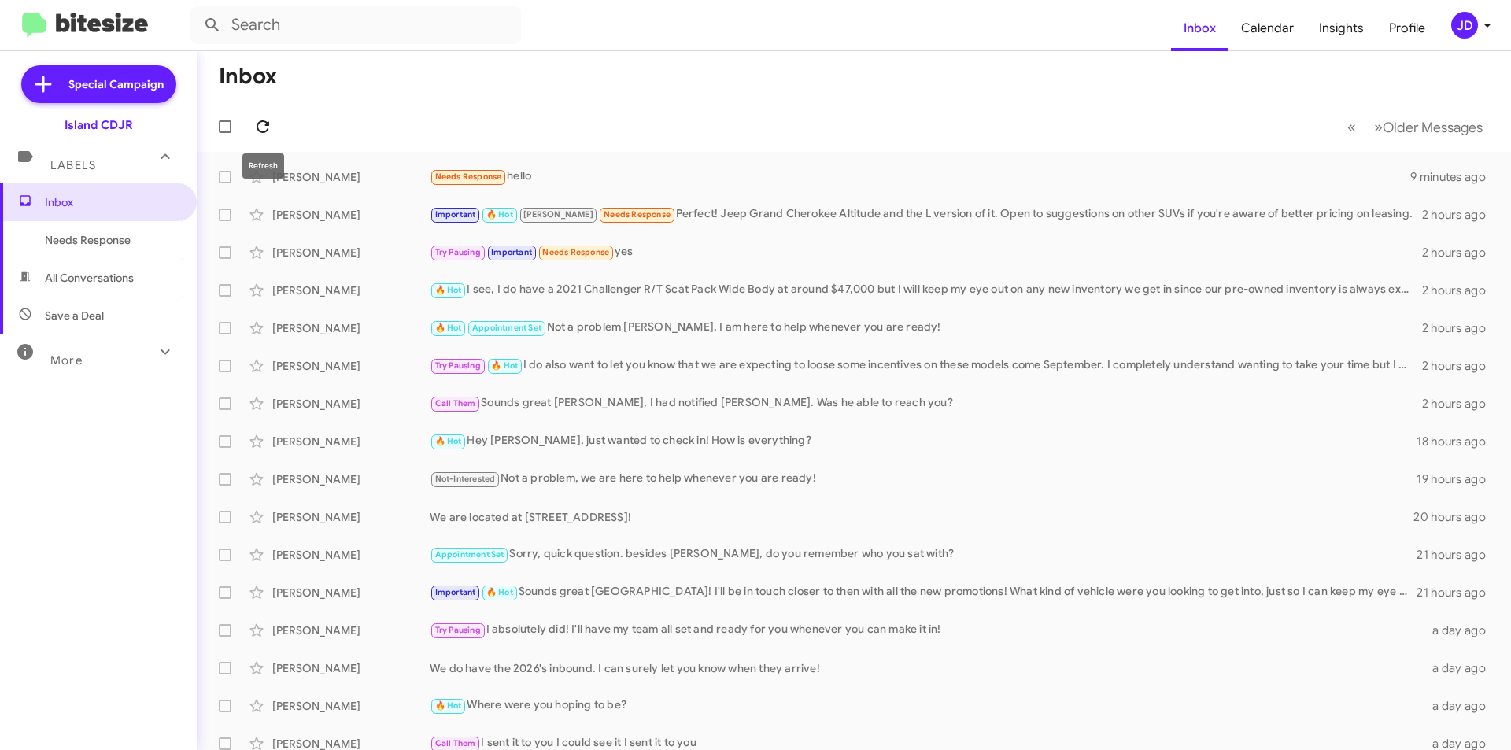
click at [275, 118] on span at bounding box center [262, 126] width 31 height 19
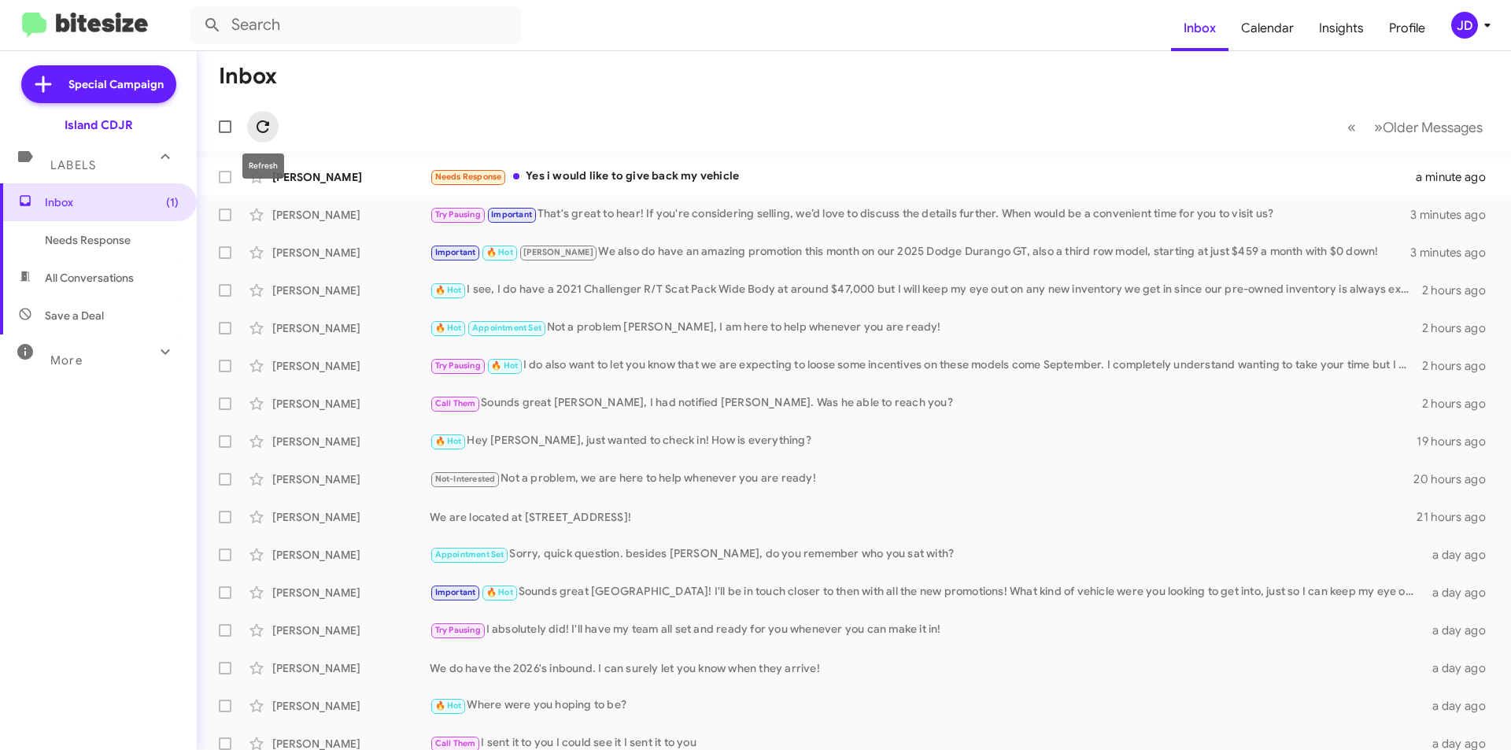
click at [261, 122] on icon at bounding box center [263, 126] width 13 height 13
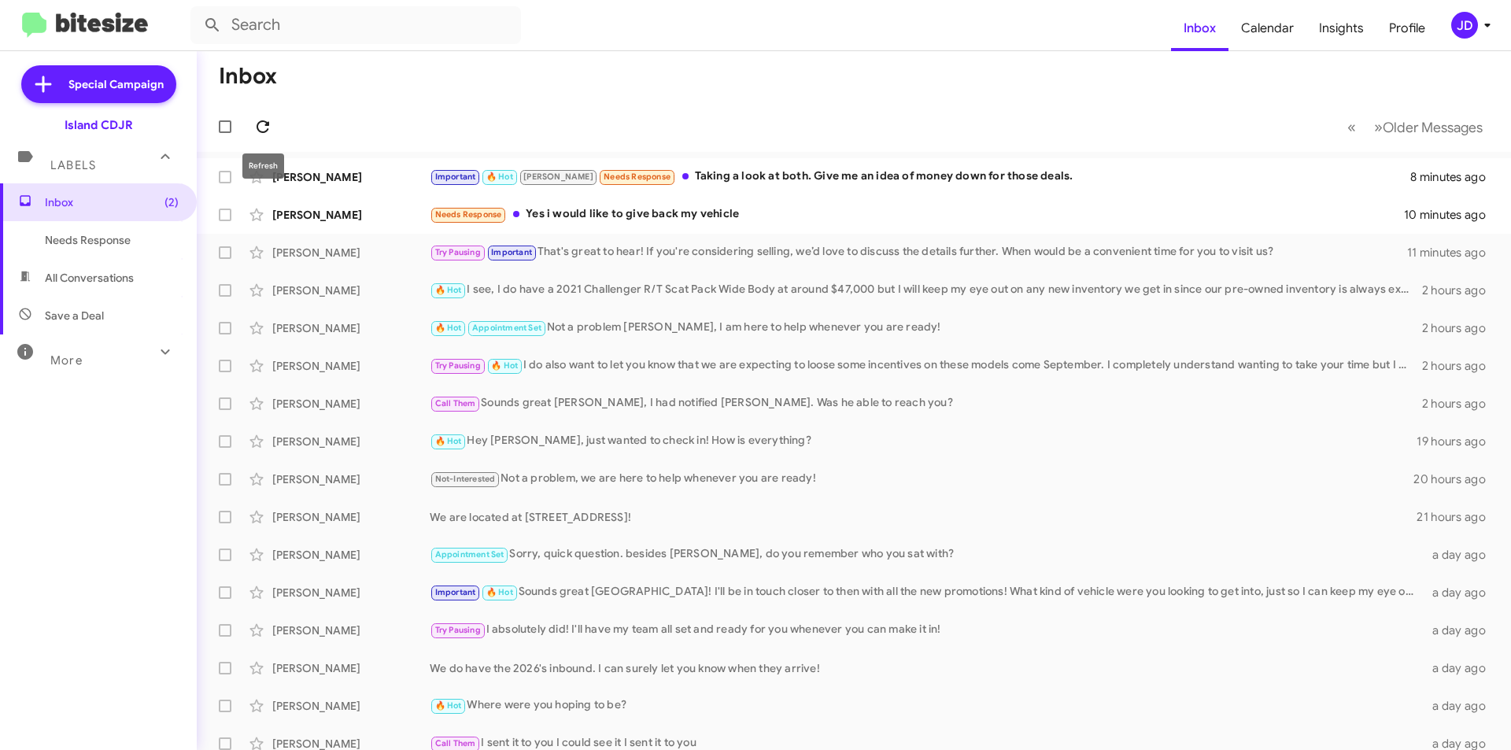
click at [257, 124] on icon at bounding box center [262, 126] width 19 height 19
click at [447, 183] on small "Important" at bounding box center [455, 177] width 48 height 15
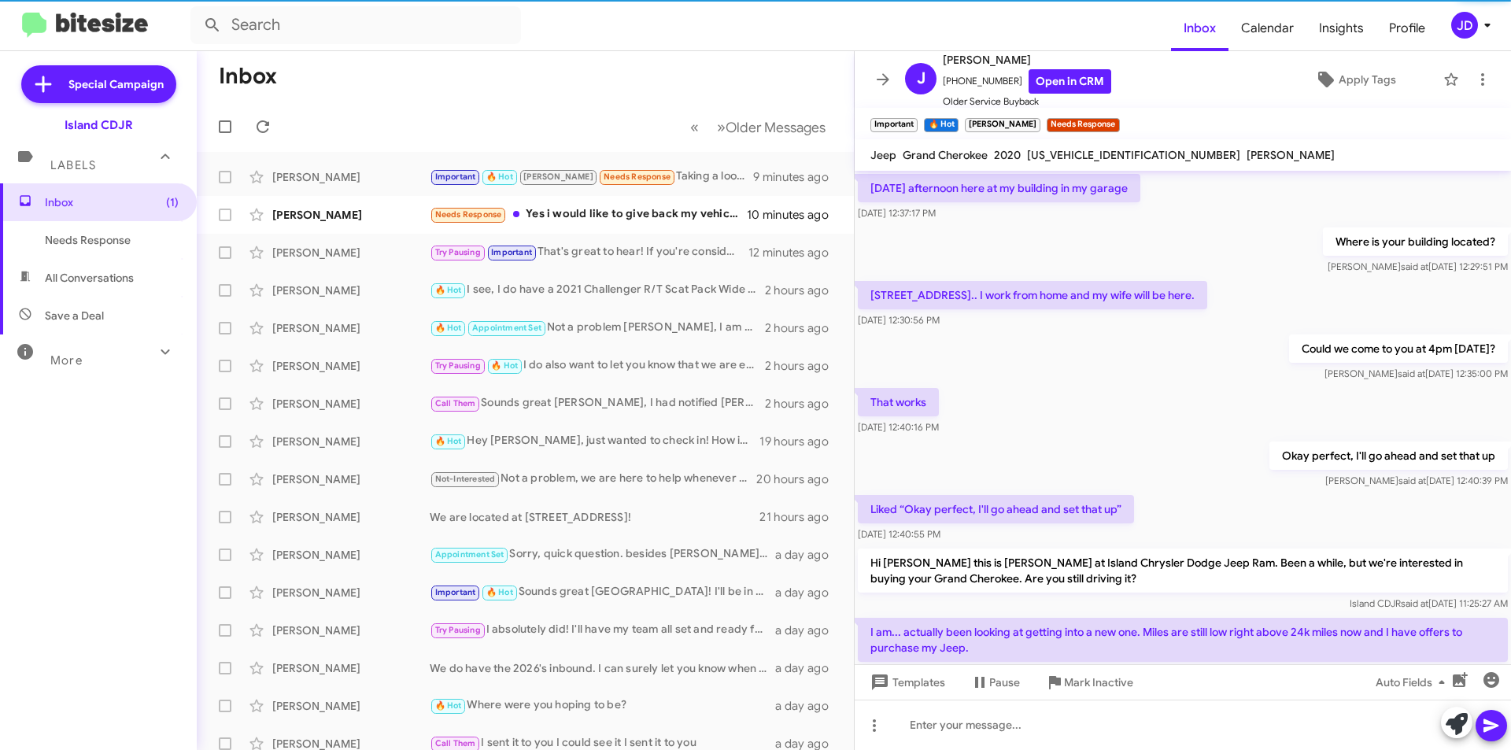
scroll to position [741, 0]
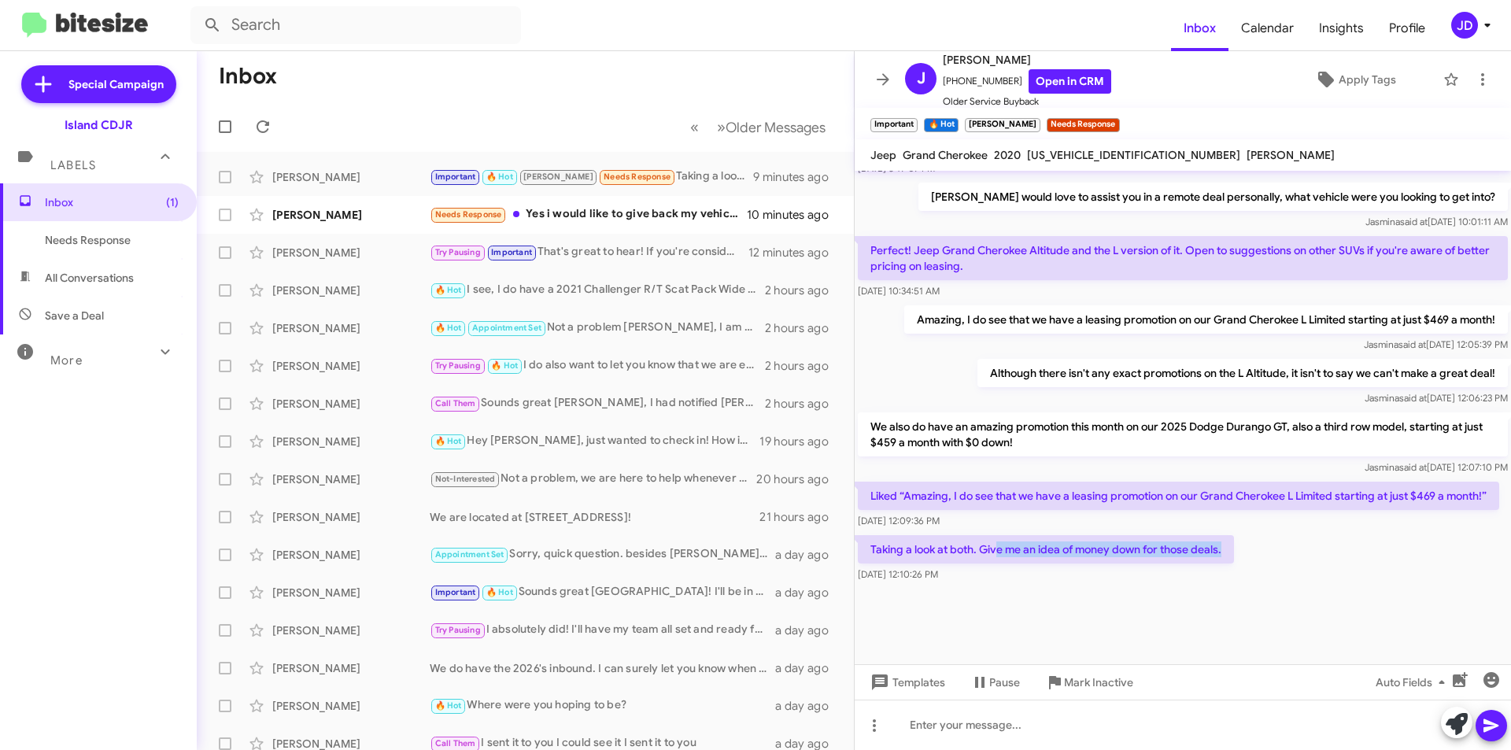
drag, startPoint x: 1001, startPoint y: 551, endPoint x: 1225, endPoint y: 548, distance: 224.3
click at [1225, 548] on p "Taking a look at both. Give me an idea of money down for those deals." at bounding box center [1046, 549] width 376 height 28
drag, startPoint x: 1225, startPoint y: 548, endPoint x: 1022, endPoint y: 556, distance: 203.2
click at [1022, 556] on p "Taking a look at both. Give me an idea of money down for those deals." at bounding box center [1046, 549] width 376 height 28
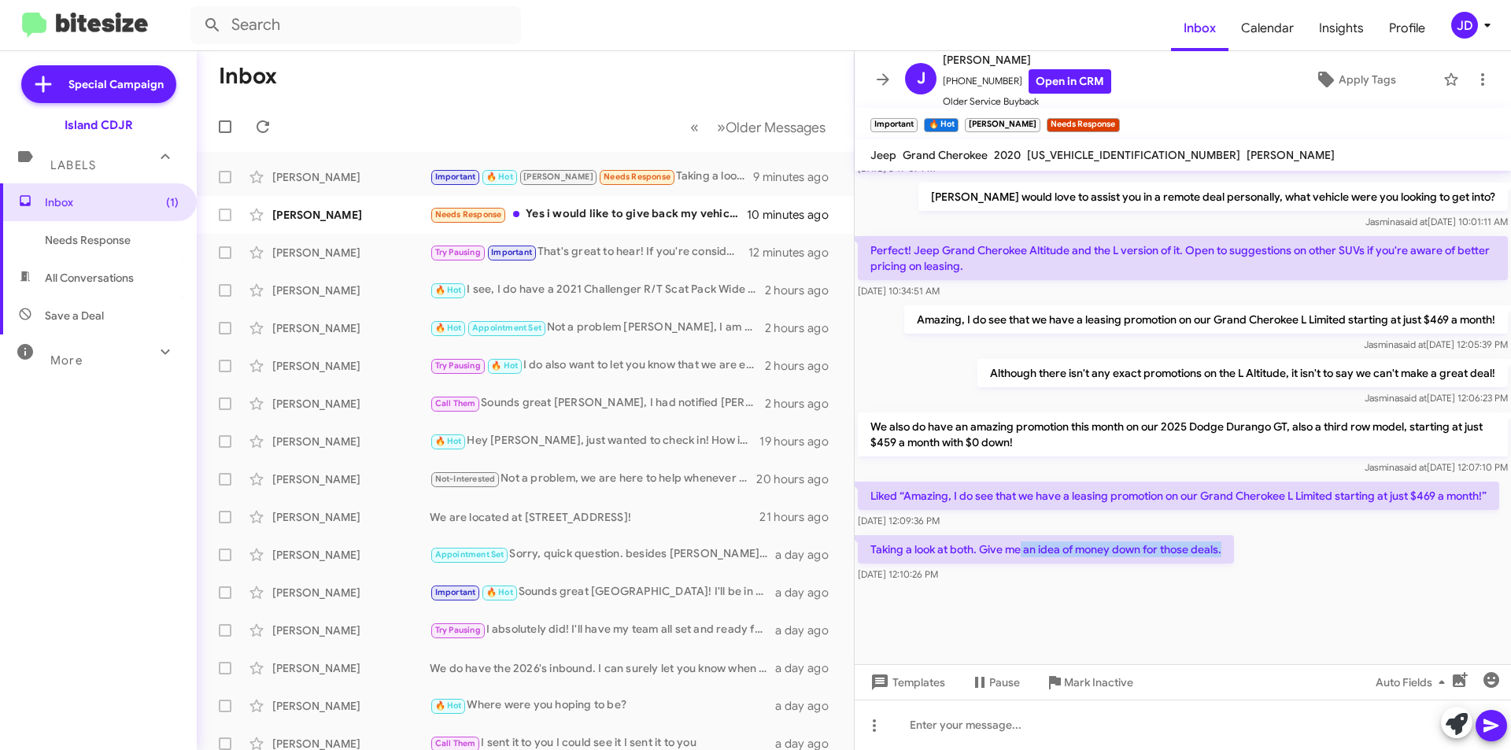
click at [1022, 556] on p "Taking a look at both. Give me an idea of money down for those deals." at bounding box center [1046, 549] width 376 height 28
click at [1043, 722] on div at bounding box center [1183, 725] width 656 height 50
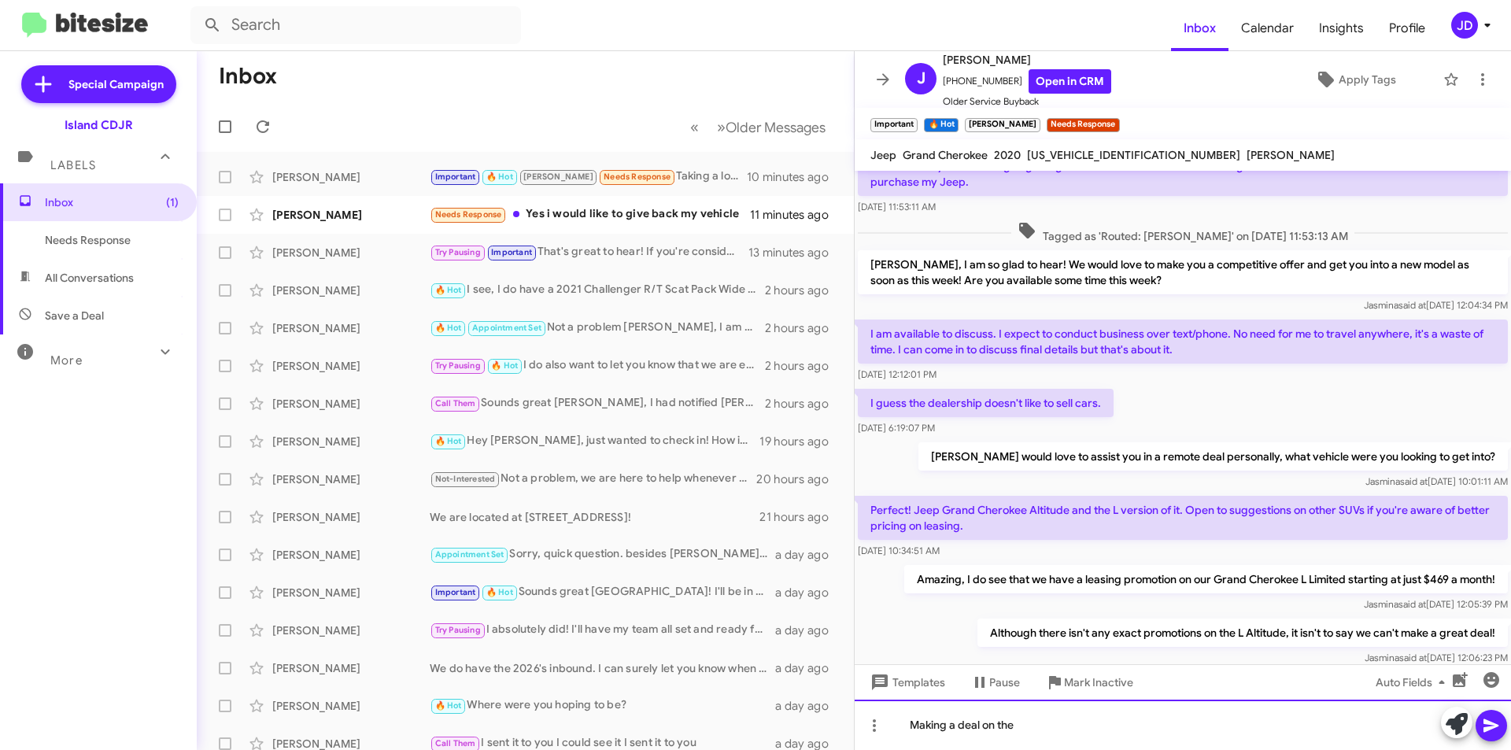
scroll to position [1206, 0]
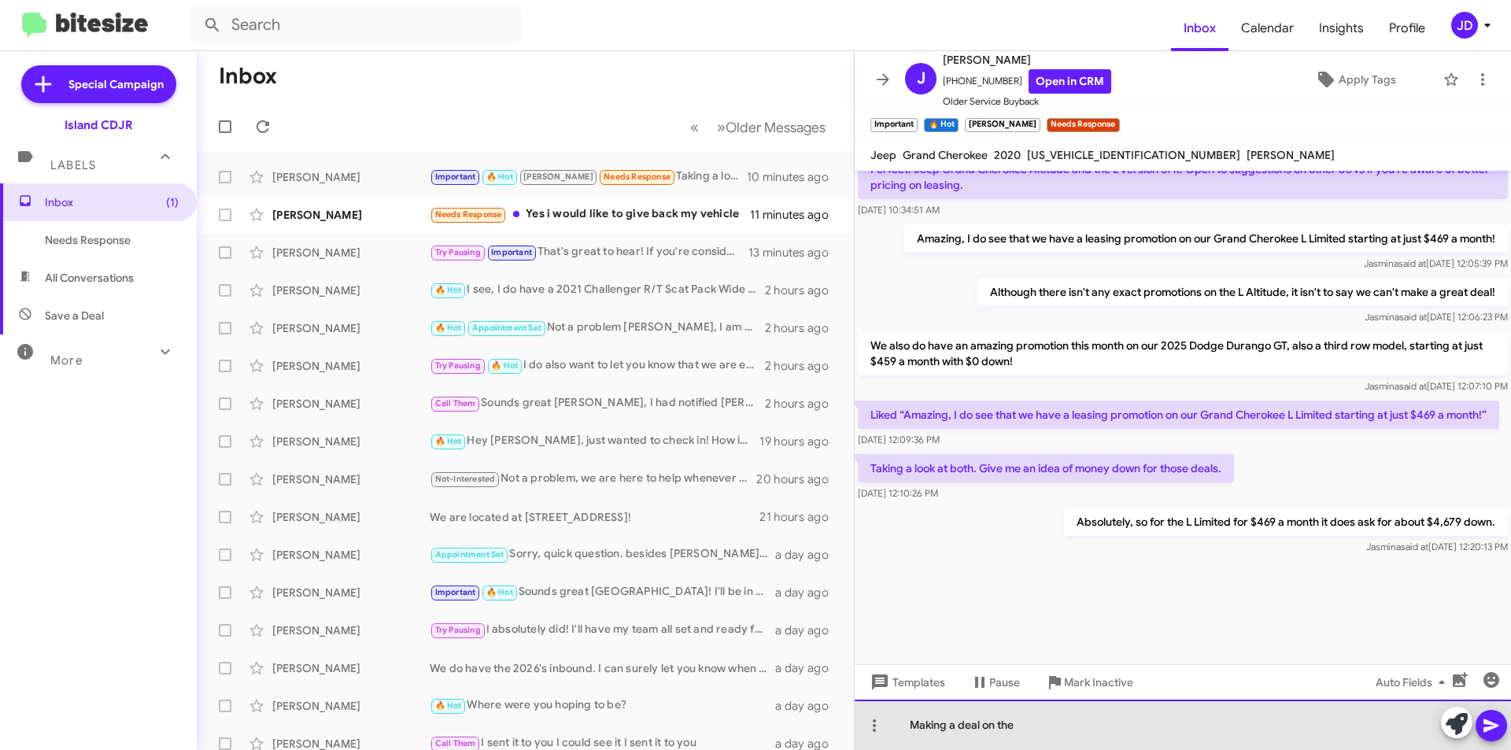
click at [1085, 733] on div "Making a deal on the" at bounding box center [1183, 725] width 656 height 50
drag, startPoint x: 1085, startPoint y: 733, endPoint x: 1062, endPoint y: 729, distance: 23.9
click at [1062, 729] on div "Making a deal on the" at bounding box center [1183, 725] width 656 height 50
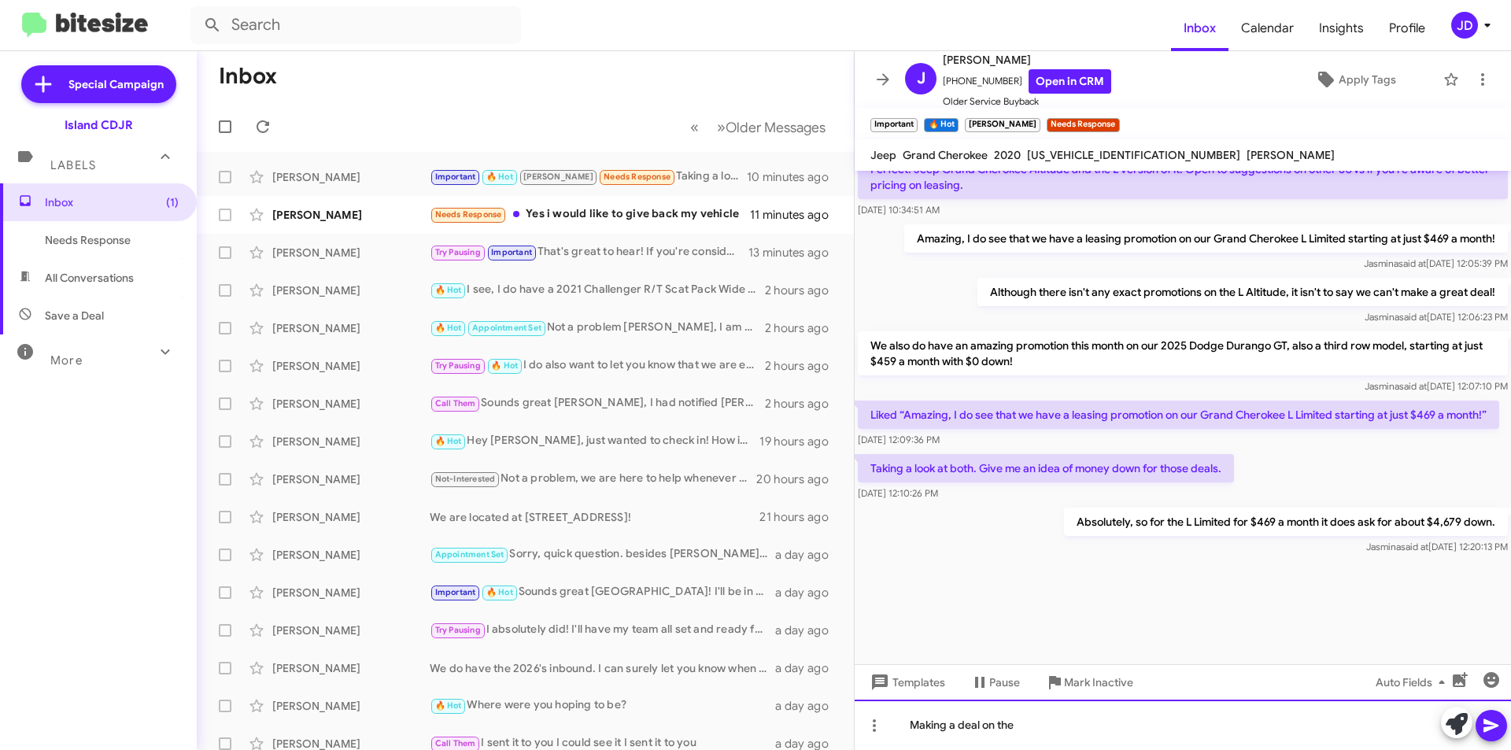
click at [1062, 729] on div "Making a deal on the" at bounding box center [1183, 725] width 656 height 50
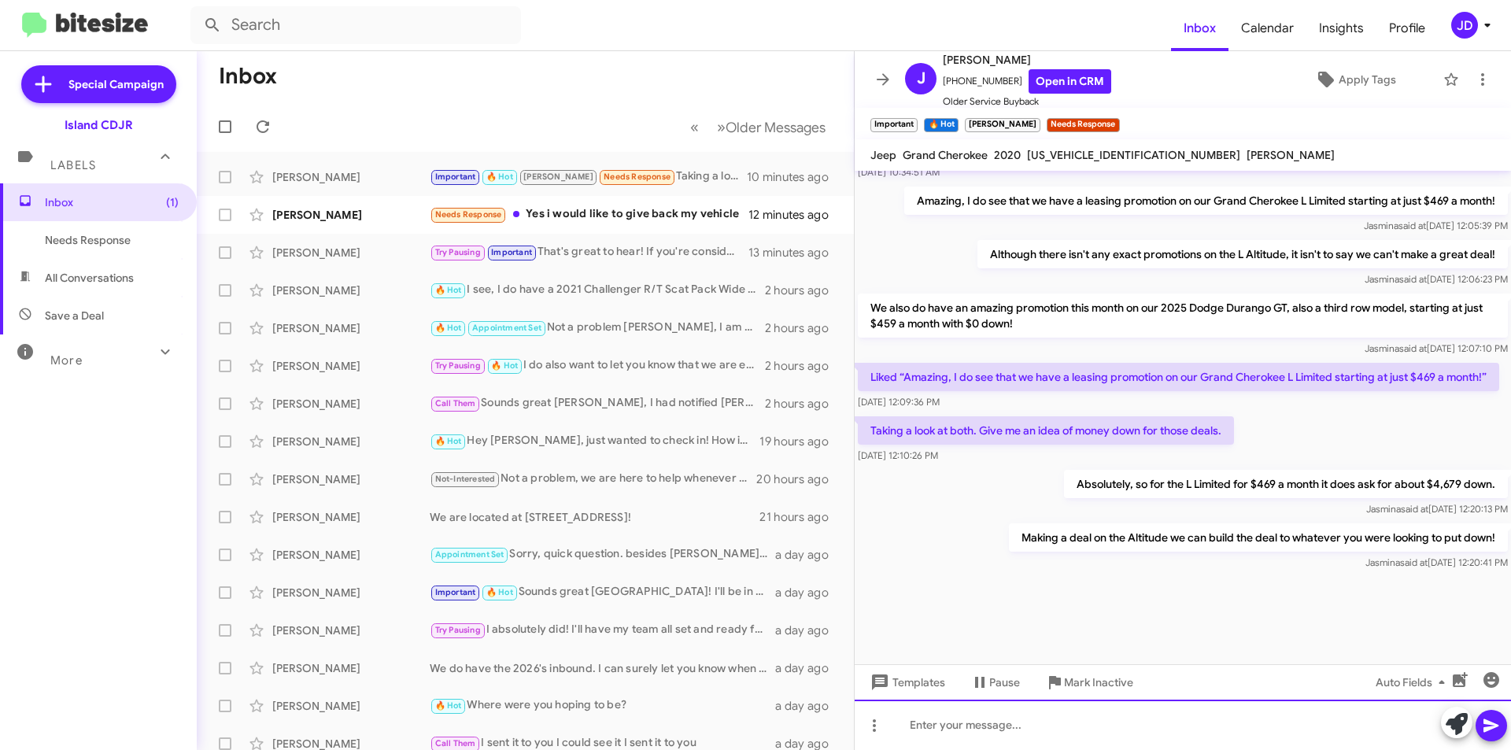
scroll to position [1264, 0]
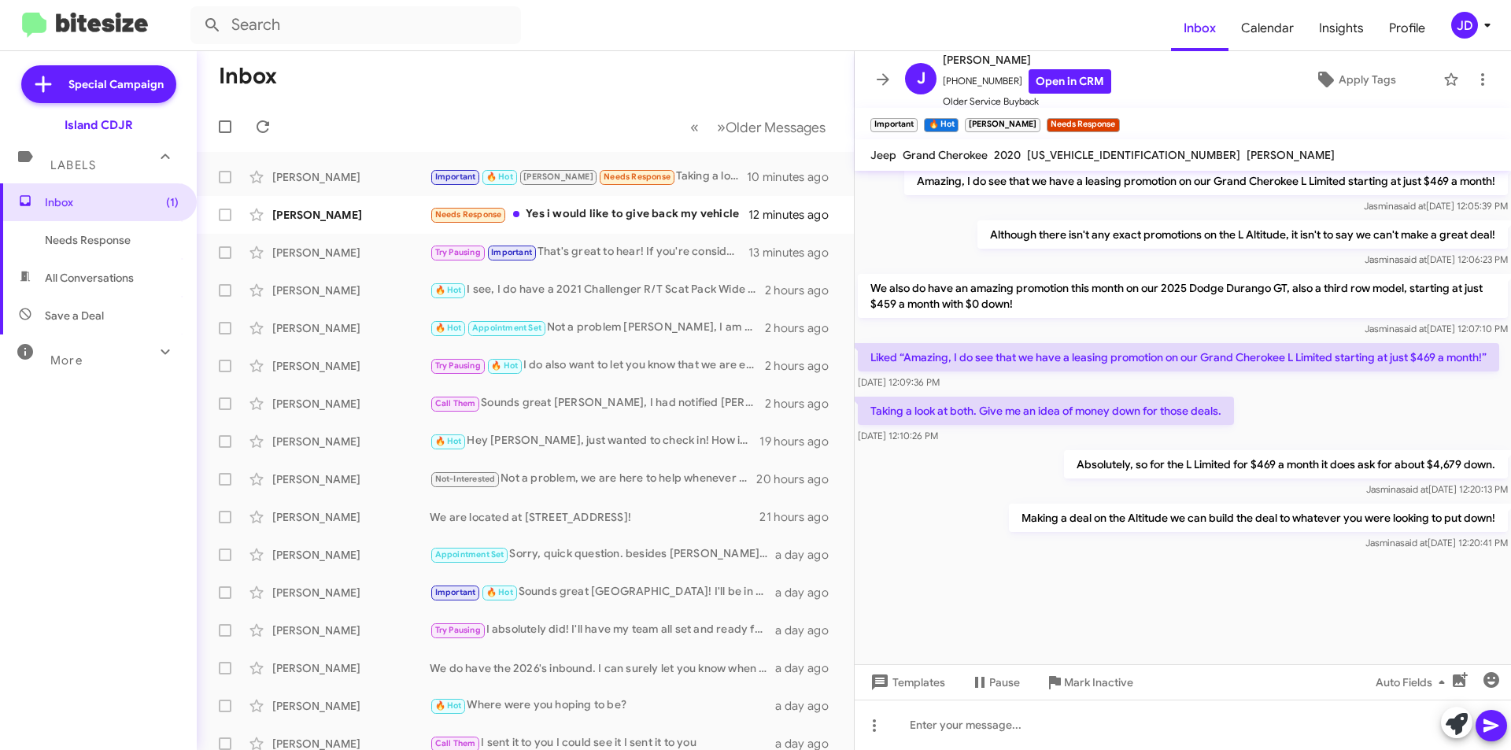
click at [877, 85] on icon at bounding box center [882, 79] width 19 height 19
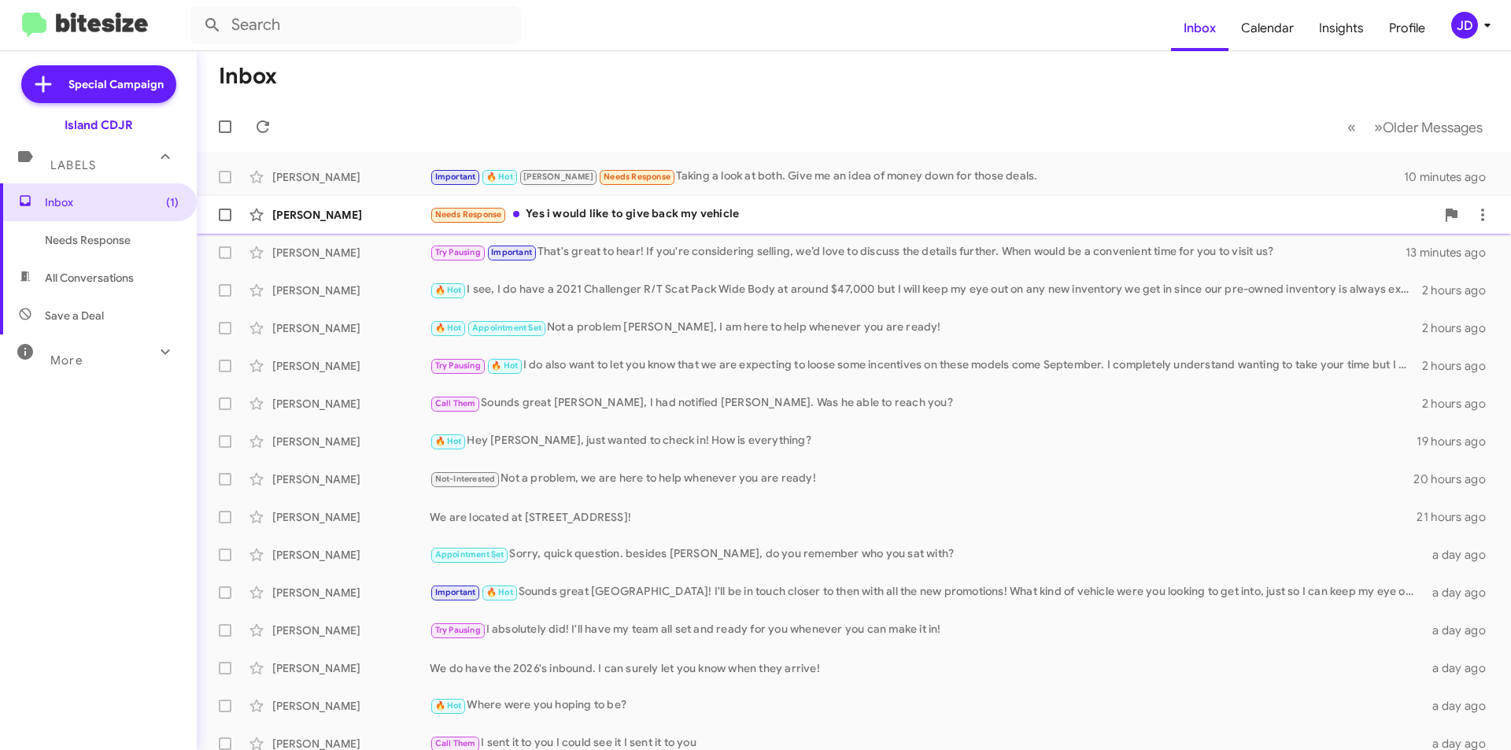
click at [672, 215] on div "Needs Response Yes i would like to give back my vehicle" at bounding box center [933, 214] width 1006 height 18
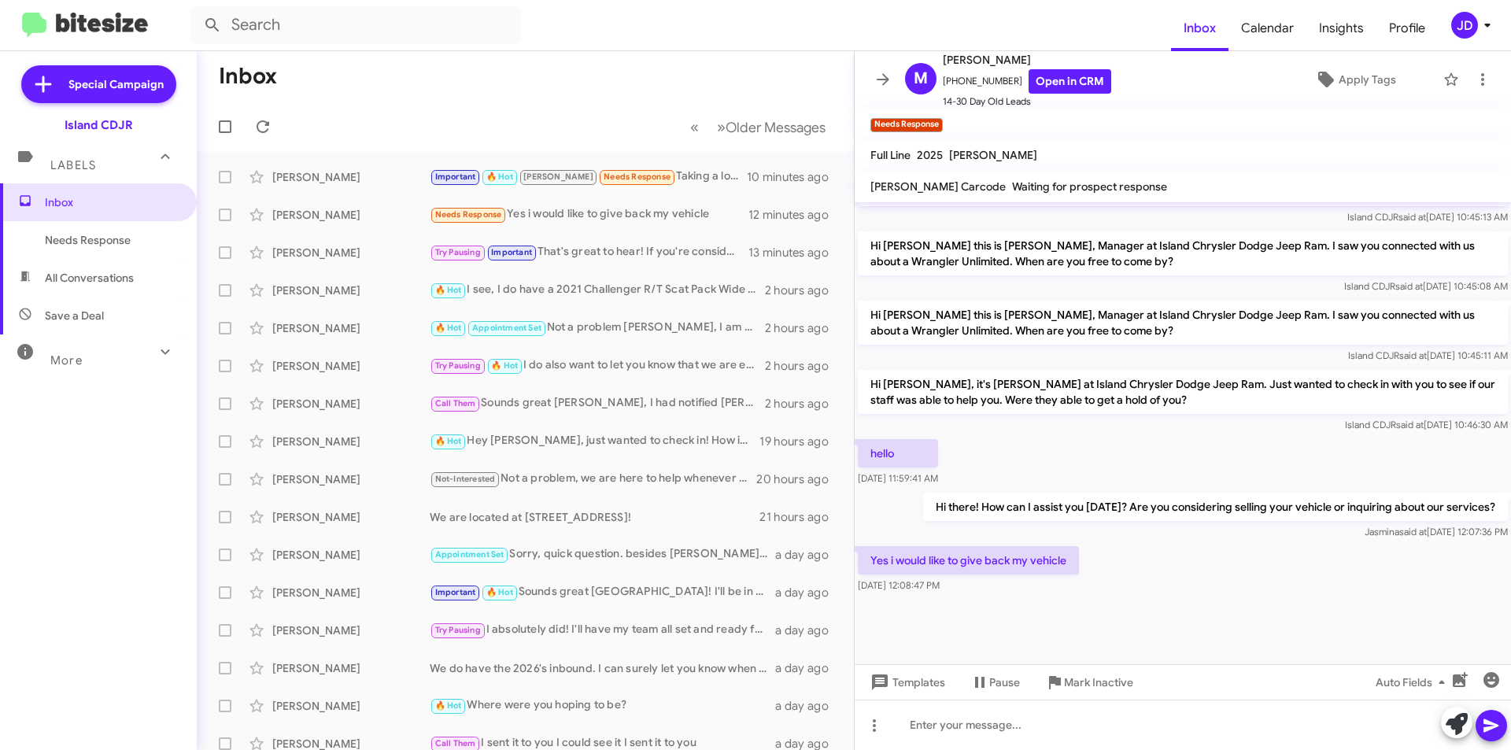
scroll to position [953, 0]
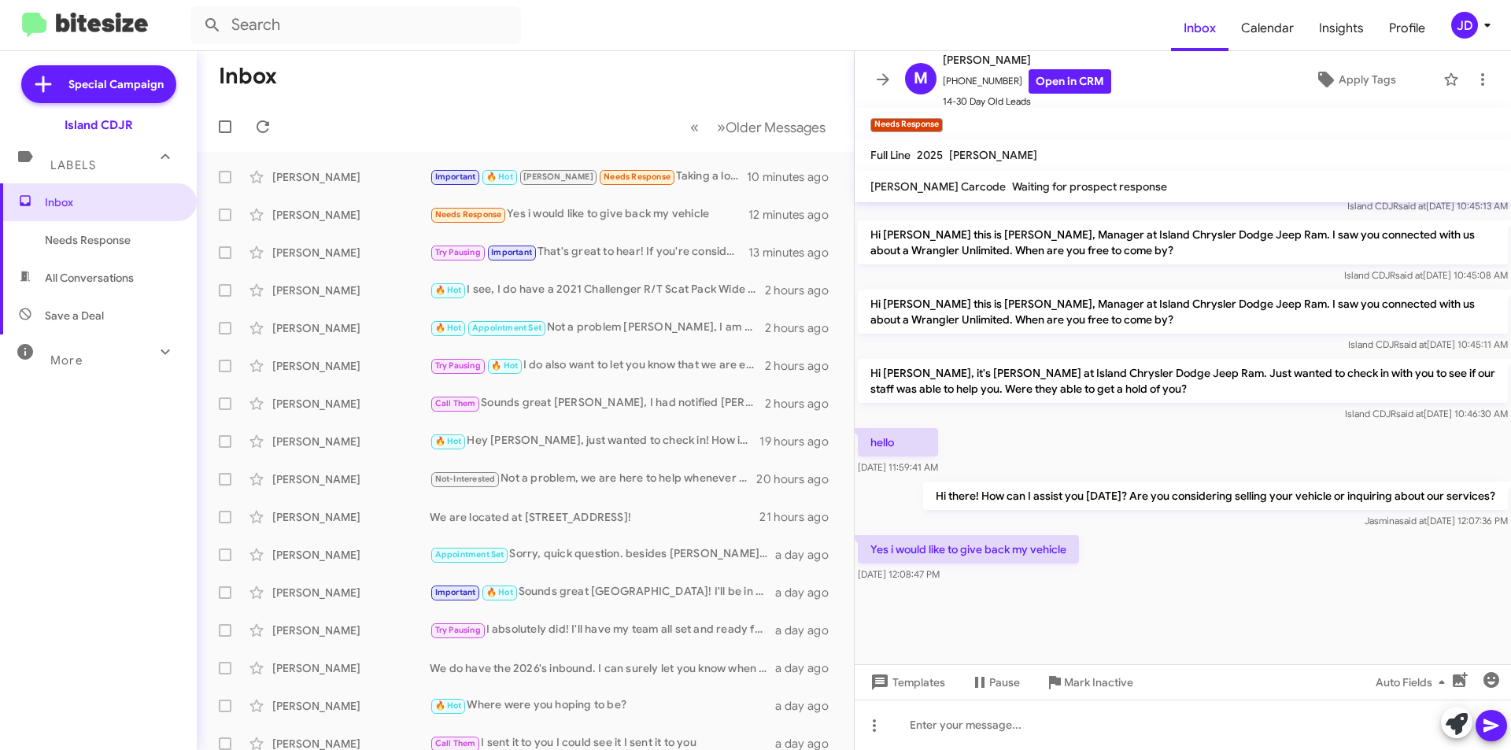
click at [1106, 538] on div "Yes i would like to give back my vehicle [DATE] 12:08:47 PM" at bounding box center [1183, 559] width 656 height 54
click at [1100, 555] on div "Yes i would like to give back my vehicle [DATE] 12:08:47 PM" at bounding box center [1183, 559] width 656 height 54
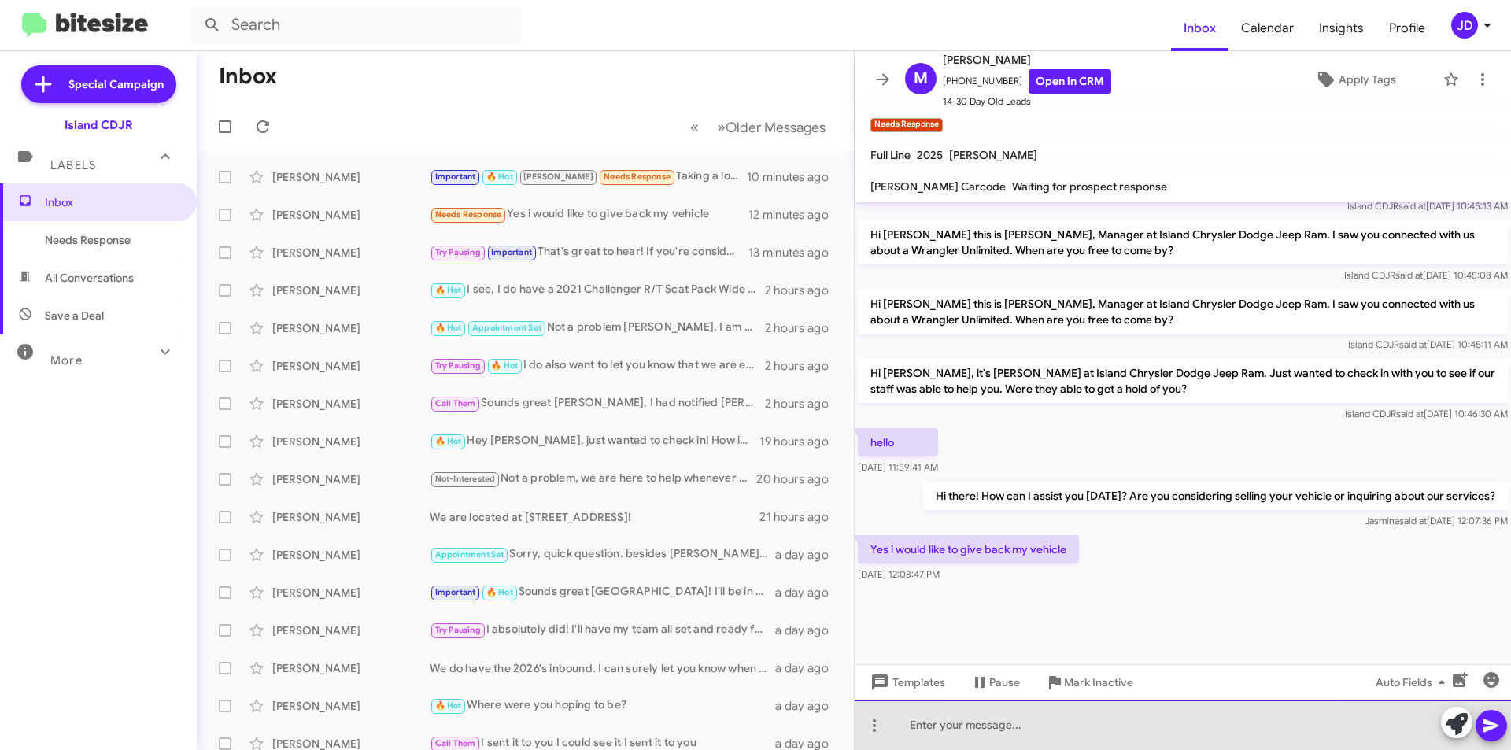
click at [1128, 711] on div at bounding box center [1183, 725] width 656 height 50
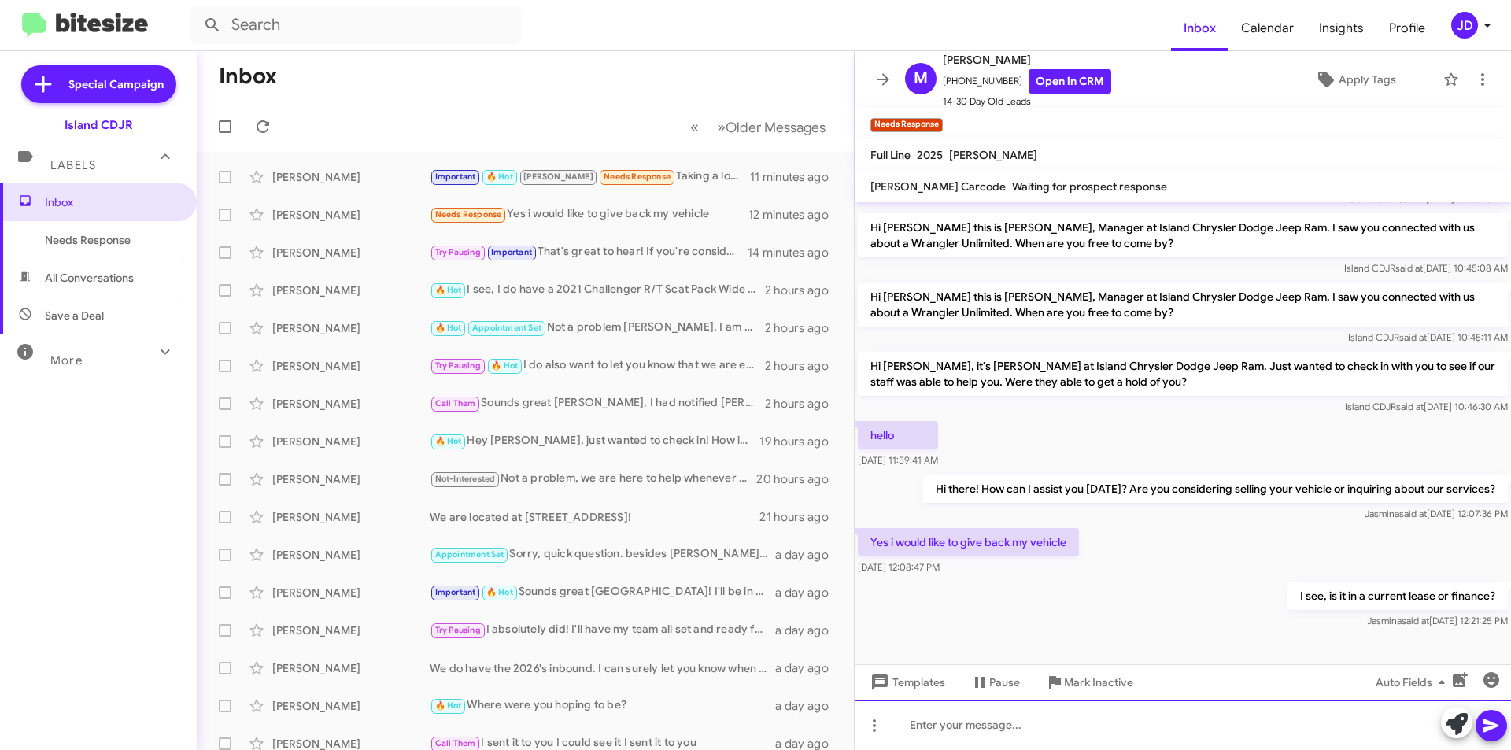
scroll to position [2643, 0]
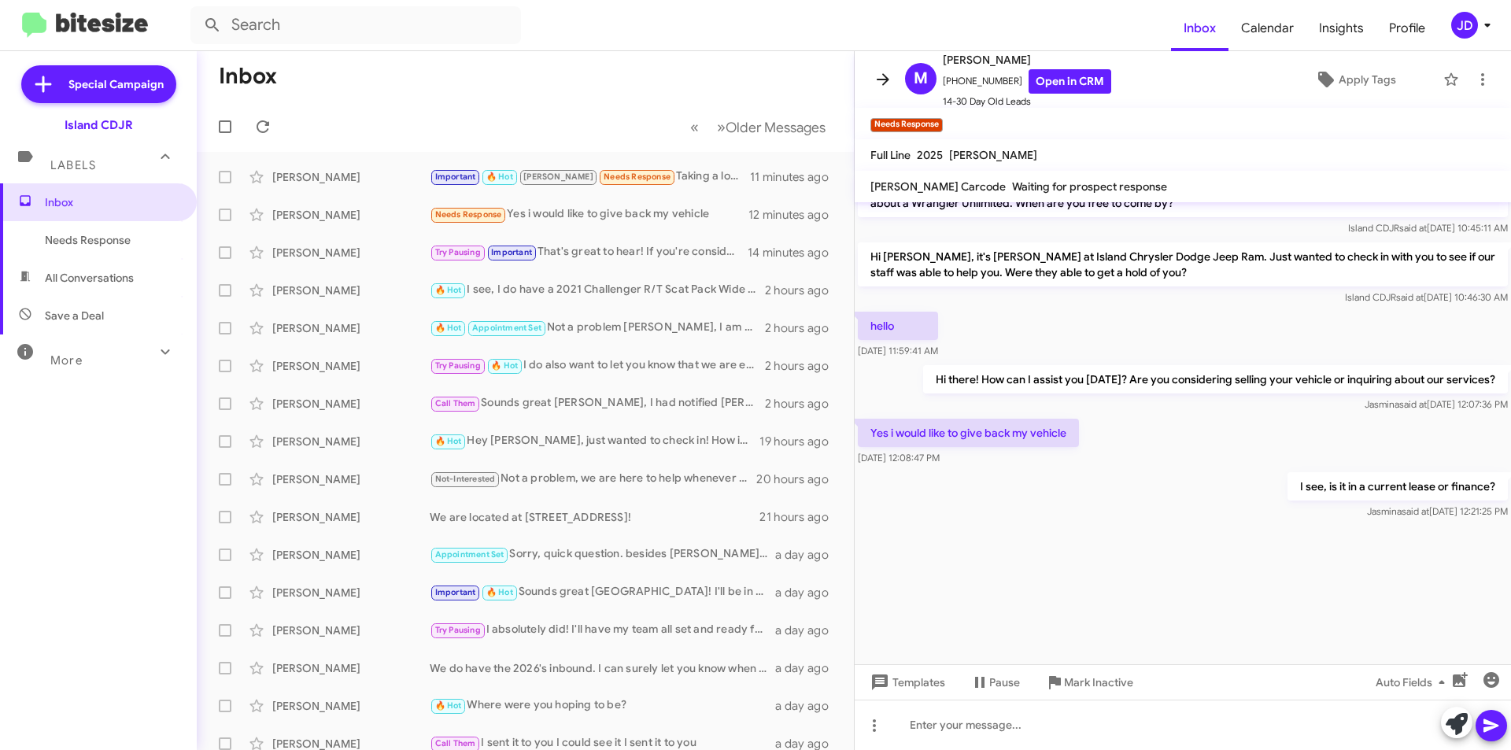
click at [884, 88] on icon at bounding box center [882, 79] width 19 height 19
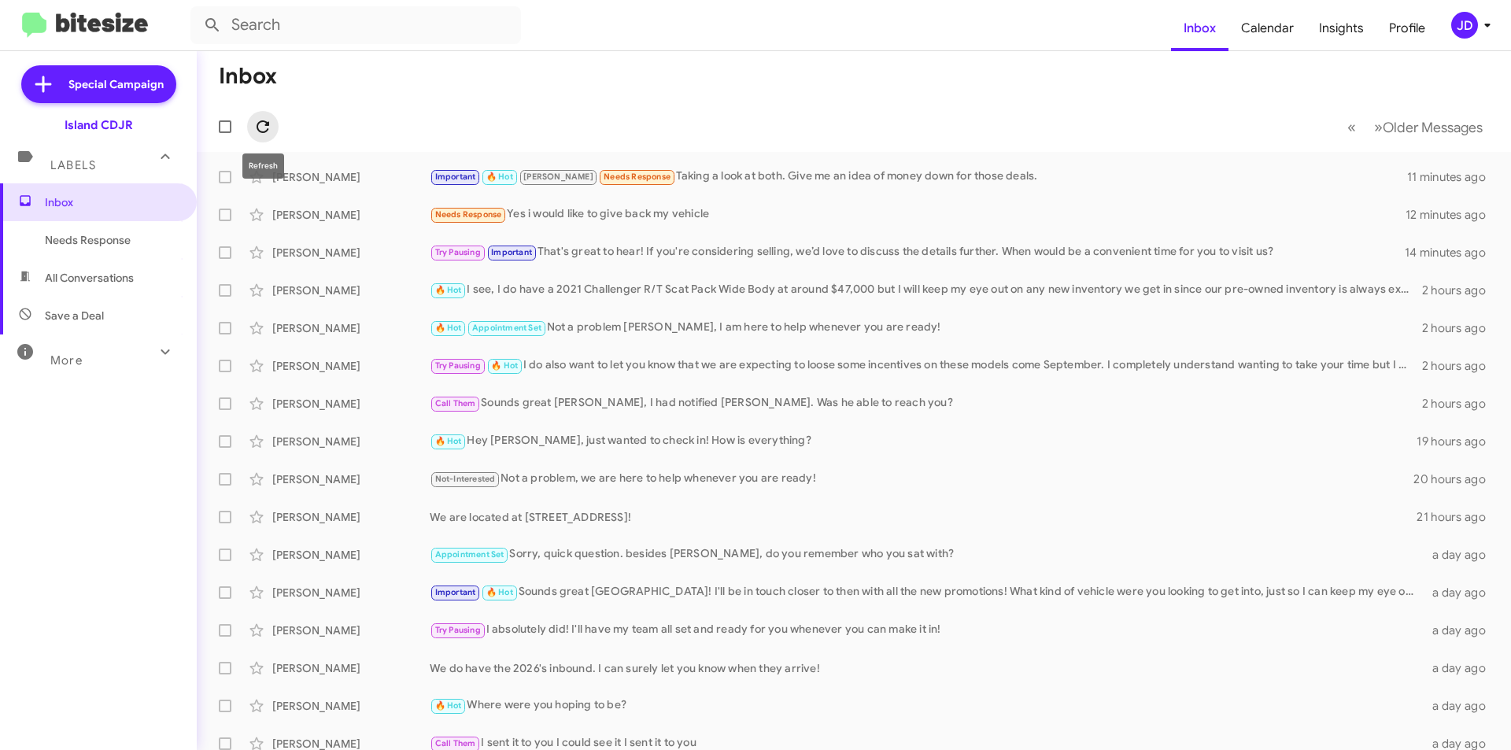
click at [268, 127] on icon at bounding box center [262, 126] width 19 height 19
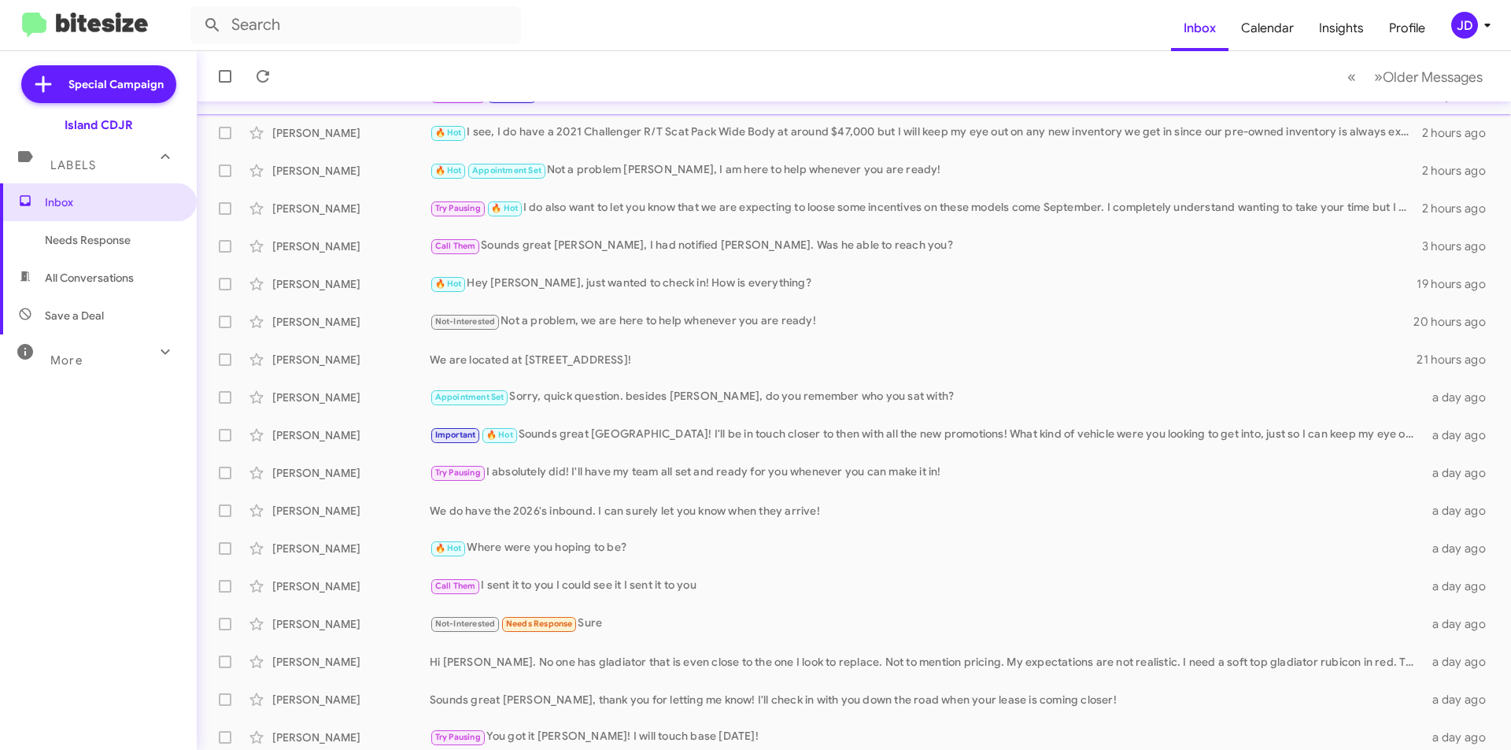
scroll to position [164, 0]
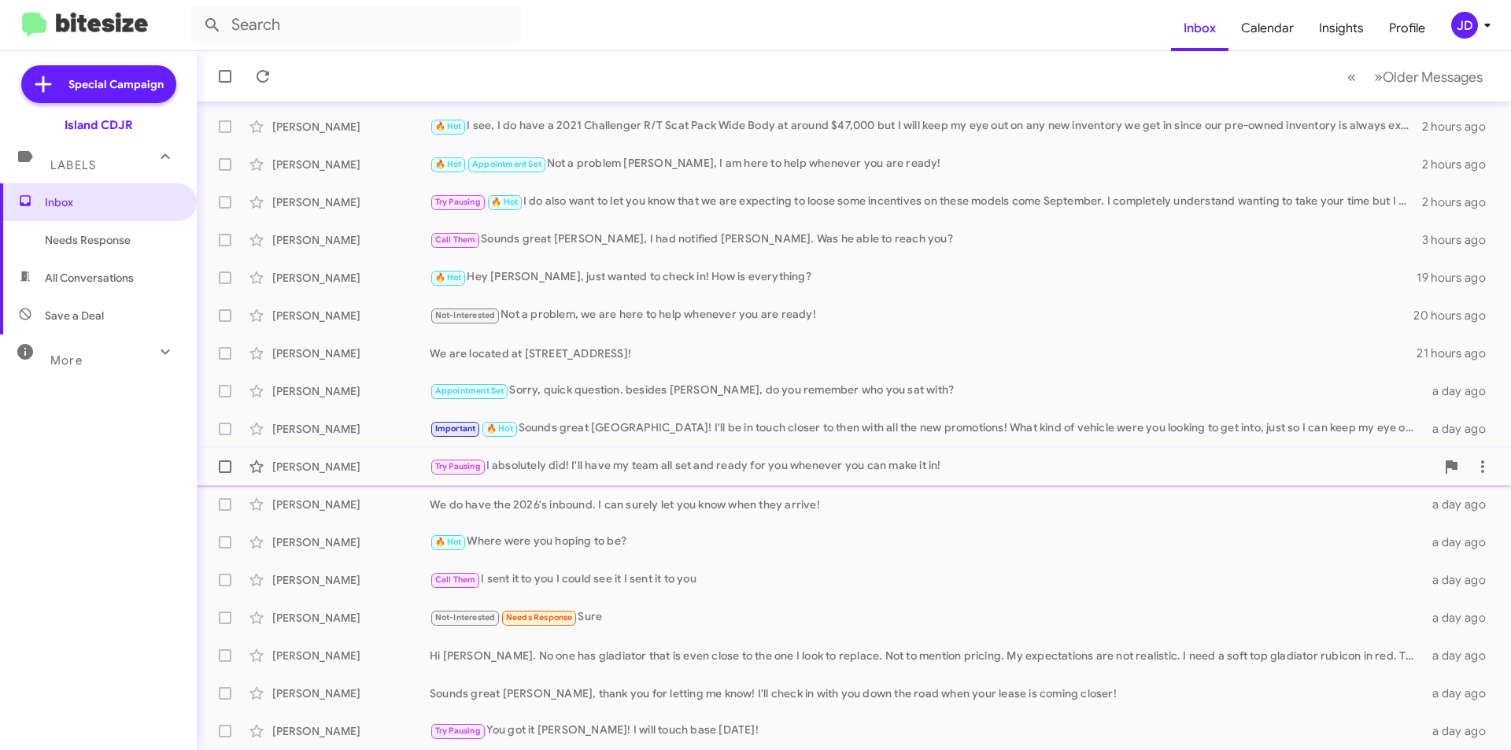
click at [521, 468] on div "Try Pausing I absolutely did! I'll have my team all set and ready for you whene…" at bounding box center [933, 466] width 1006 height 18
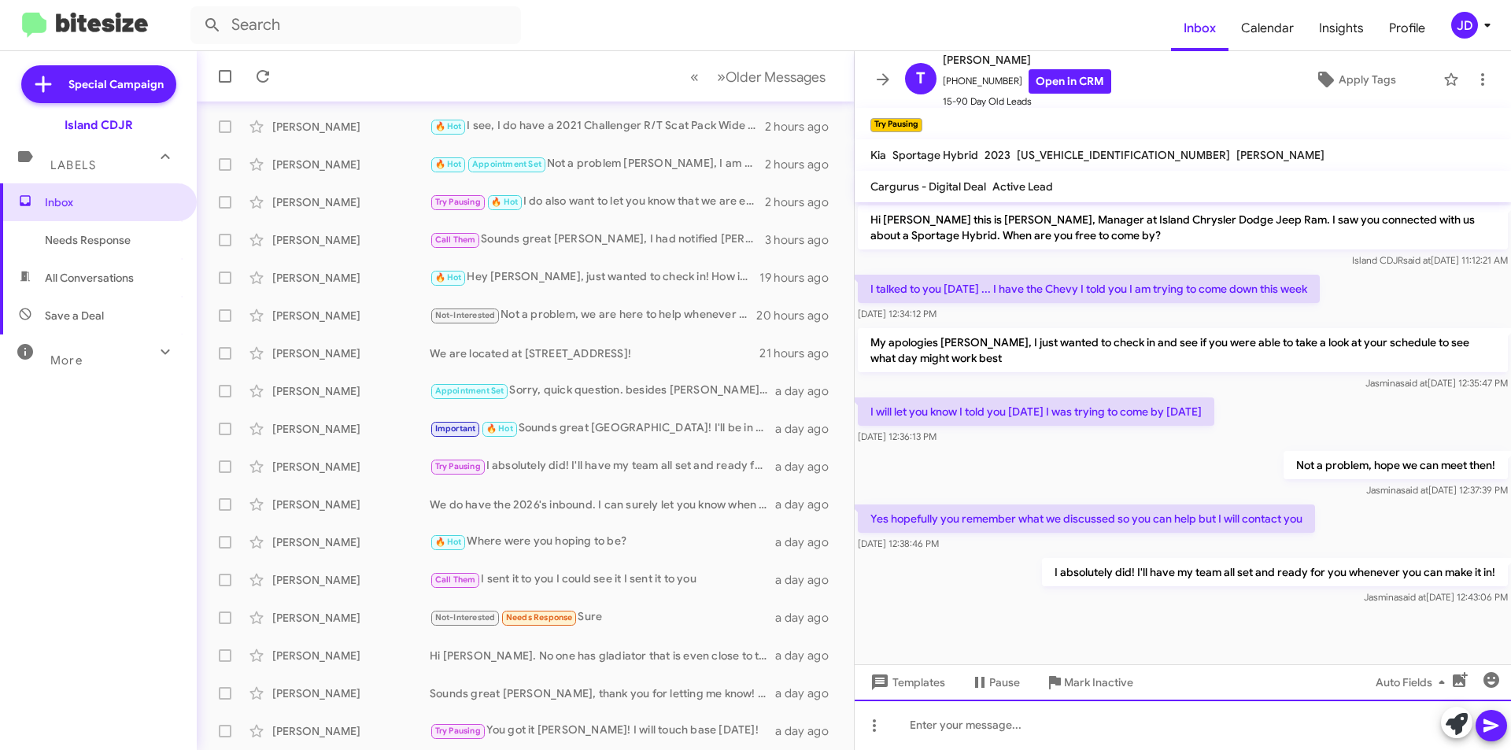
click at [1093, 721] on div at bounding box center [1183, 725] width 656 height 50
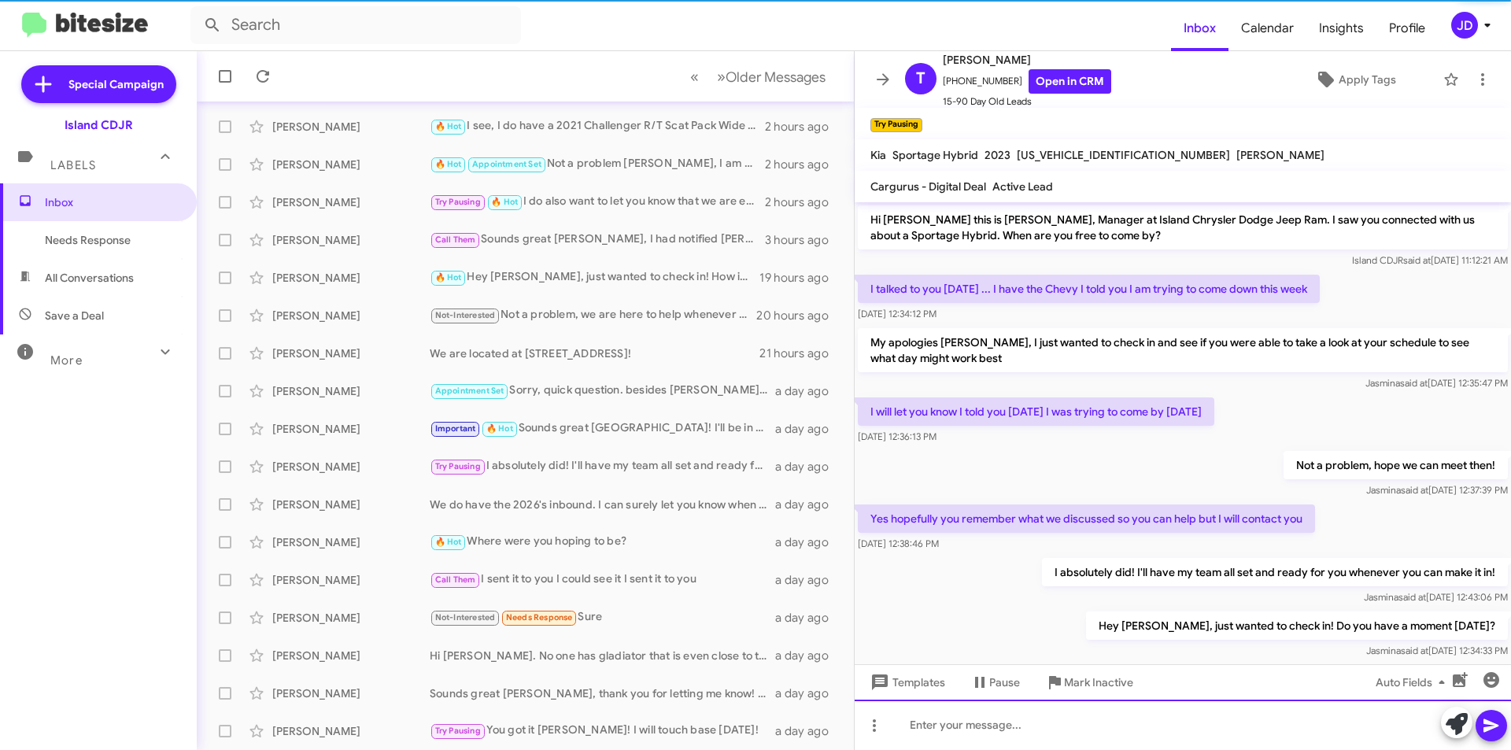
scroll to position [29, 0]
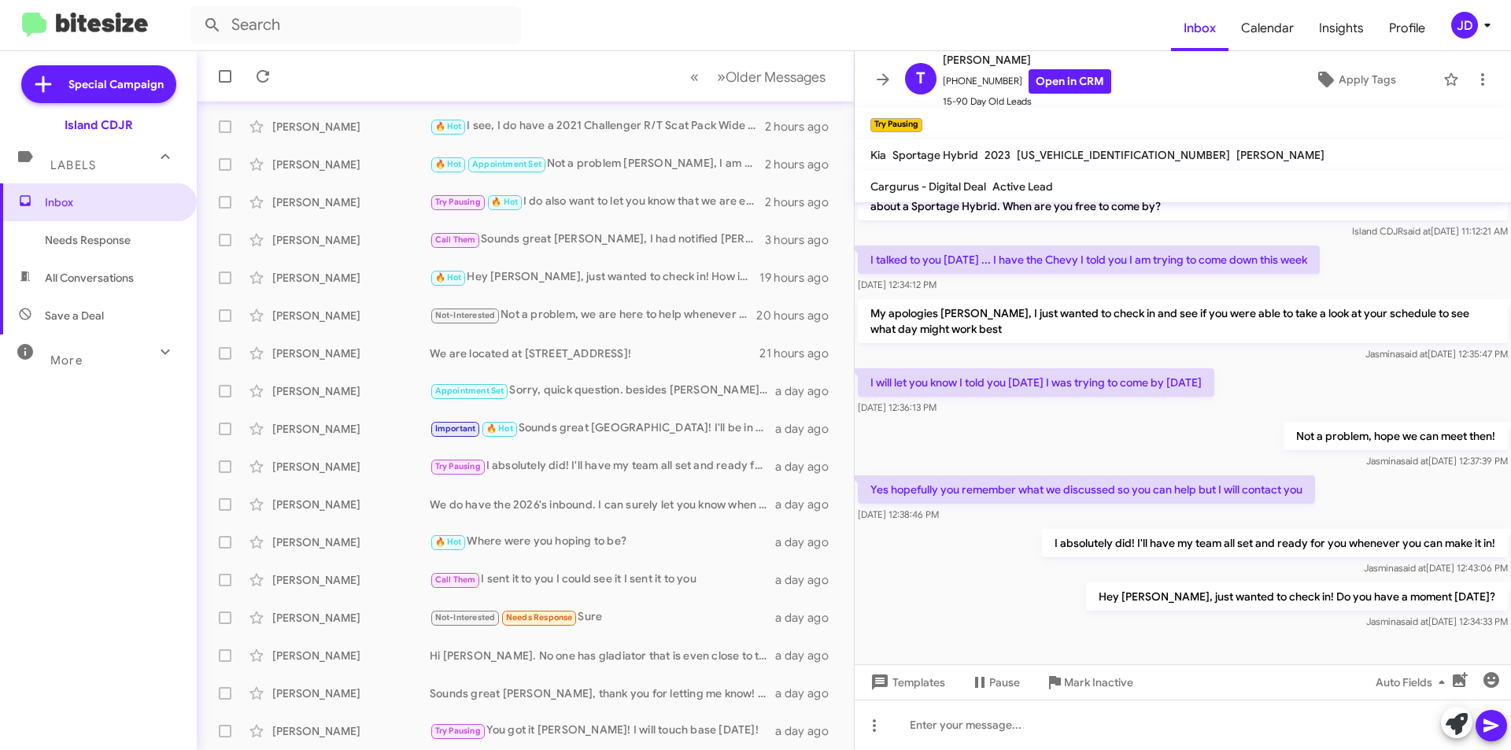
click at [883, 95] on mat-toolbar "T [PERSON_NAME] [PHONE_NUMBER] Open in CRM 15-90 Day Old Leads Apply Tags" at bounding box center [1183, 79] width 656 height 57
click at [884, 87] on icon at bounding box center [882, 79] width 19 height 19
